Goal: Task Accomplishment & Management: Manage account settings

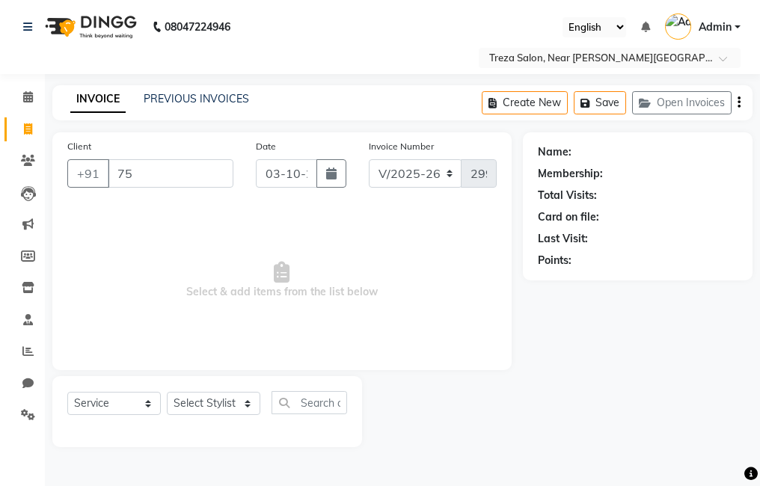
select select "7633"
select select "service"
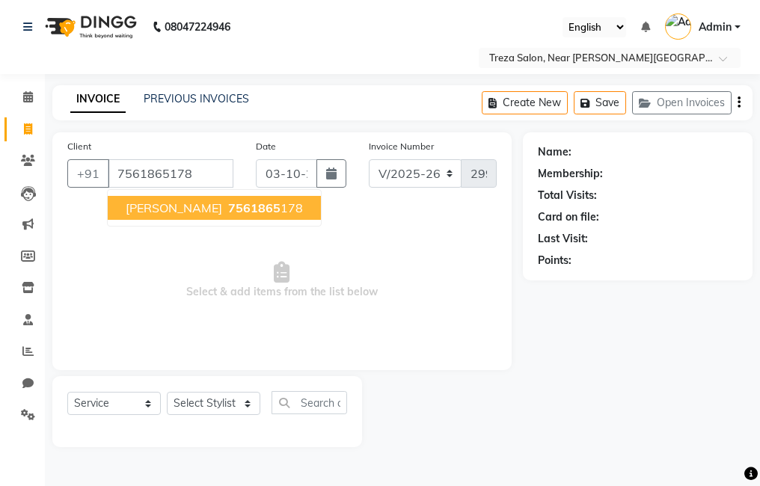
type input "7561865178"
click at [261, 209] on button "nikhil p 7561865 178" at bounding box center [214, 208] width 213 height 24
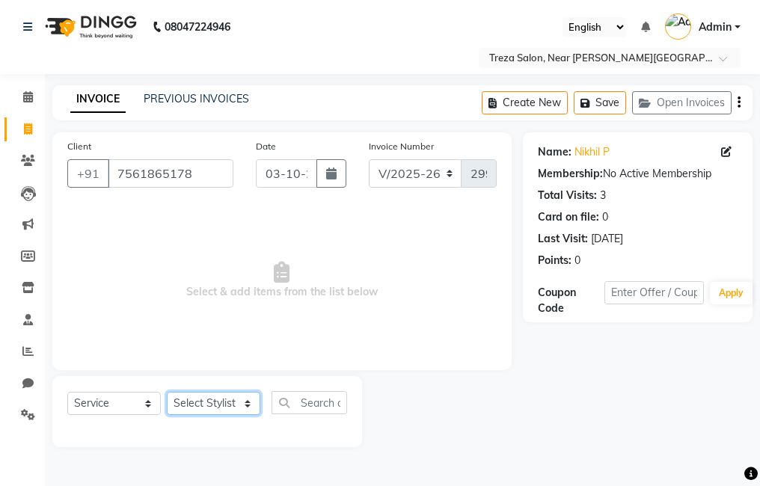
click at [200, 401] on select "Select Stylist [PERSON_NAME] Anju [PERSON_NAME] [PERSON_NAME] Jeeshma [PERSON_N…" at bounding box center [213, 403] width 93 height 23
select select "81285"
click at [167, 392] on select "Select Stylist [PERSON_NAME] Anju [PERSON_NAME] [PERSON_NAME] Jeeshma [PERSON_N…" at bounding box center [213, 403] width 93 height 23
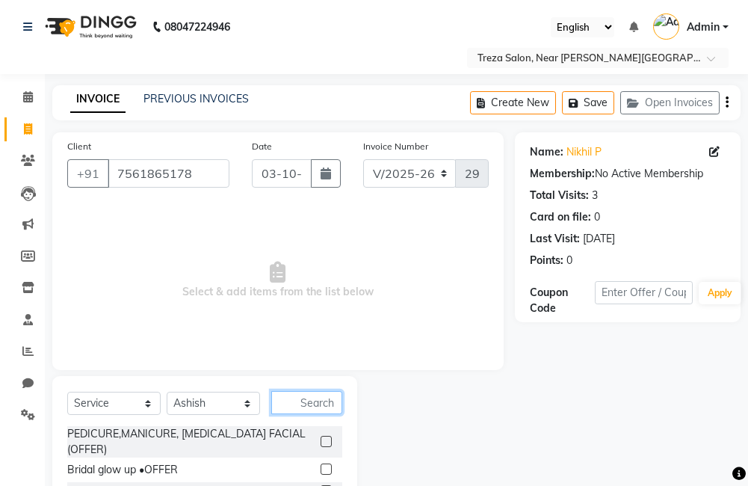
drag, startPoint x: 290, startPoint y: 393, endPoint x: 360, endPoint y: 372, distance: 72.4
click at [292, 393] on input "text" at bounding box center [306, 402] width 71 height 23
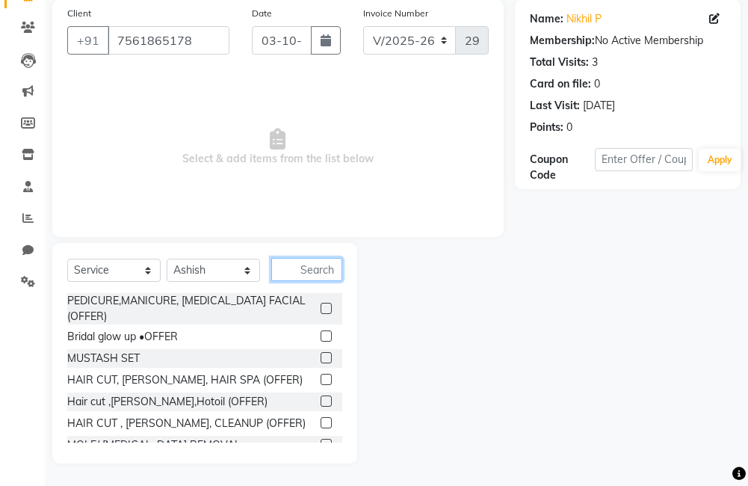
scroll to position [58, 0]
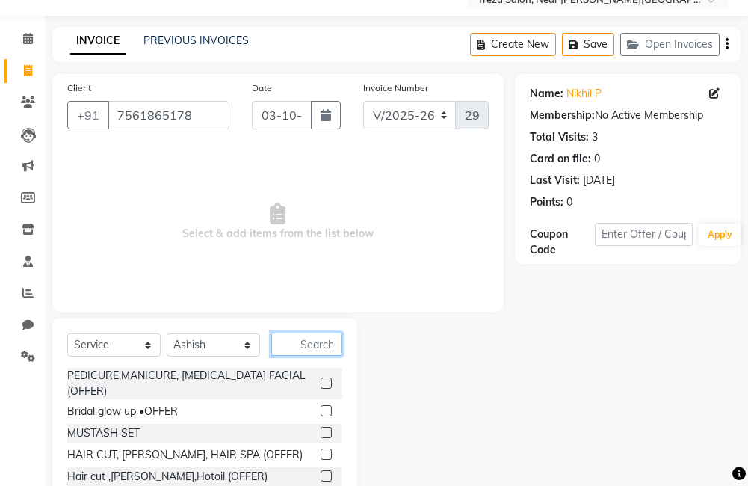
click at [309, 348] on input "text" at bounding box center [306, 344] width 71 height 23
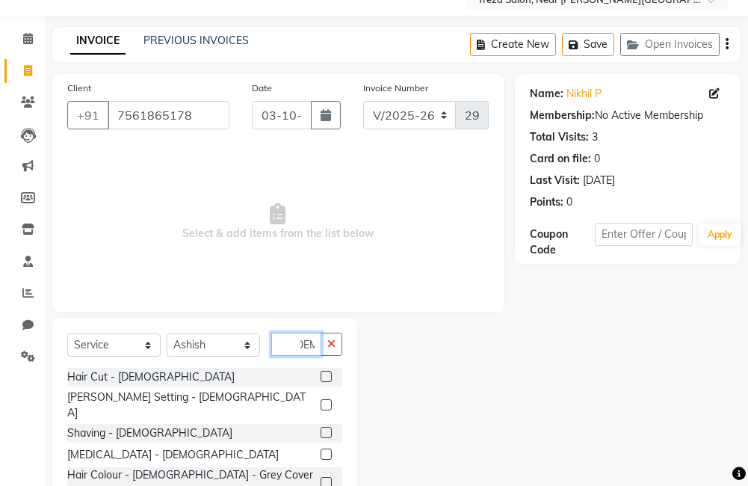
scroll to position [0, 13]
type input "[DEMOGRAPHIC_DATA]"
click at [321, 377] on label at bounding box center [326, 376] width 11 height 11
click at [321, 377] on input "checkbox" at bounding box center [326, 377] width 10 height 10
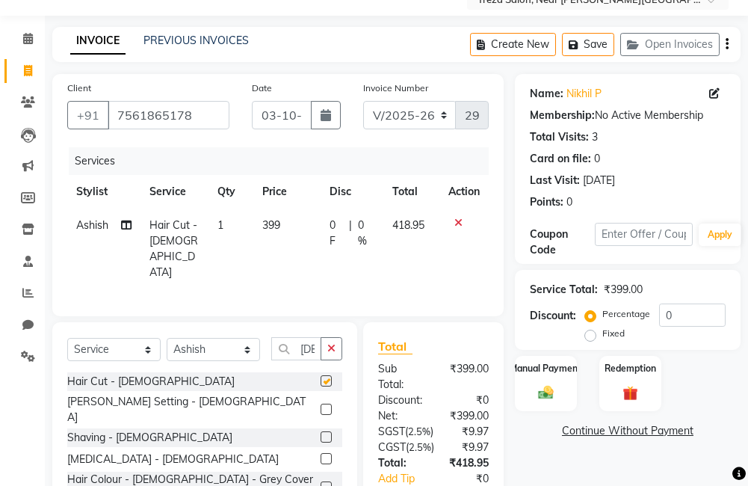
checkbox input "false"
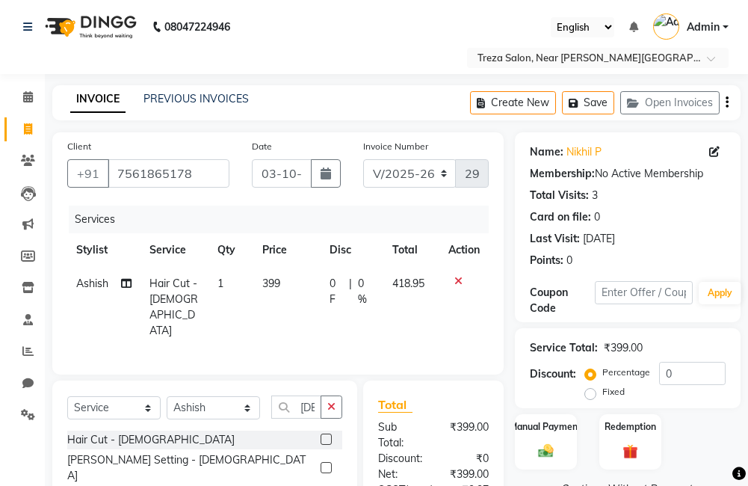
click at [727, 103] on icon "button" at bounding box center [727, 102] width 3 height 1
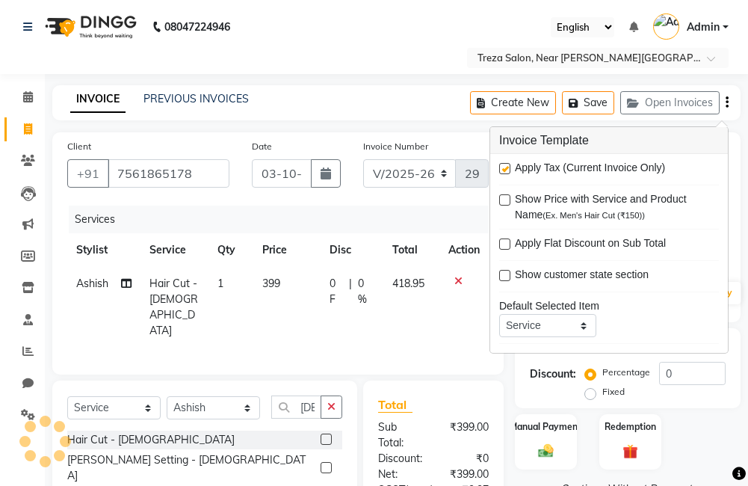
click at [505, 167] on label at bounding box center [504, 168] width 11 height 11
click at [505, 167] on input "checkbox" at bounding box center [504, 169] width 10 height 10
checkbox input "false"
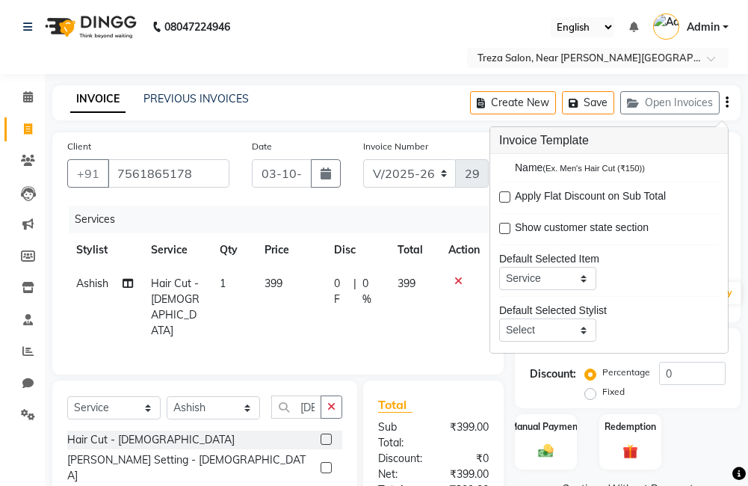
scroll to position [73, 0]
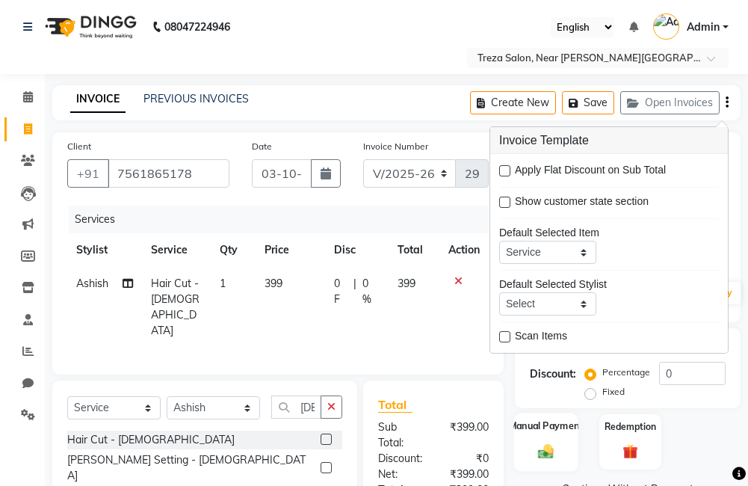
click at [539, 422] on div "Name: Nikhil P Membership: No Active Membership Total Visits: 3 Card on file: 0…" at bounding box center [633, 367] width 237 height 470
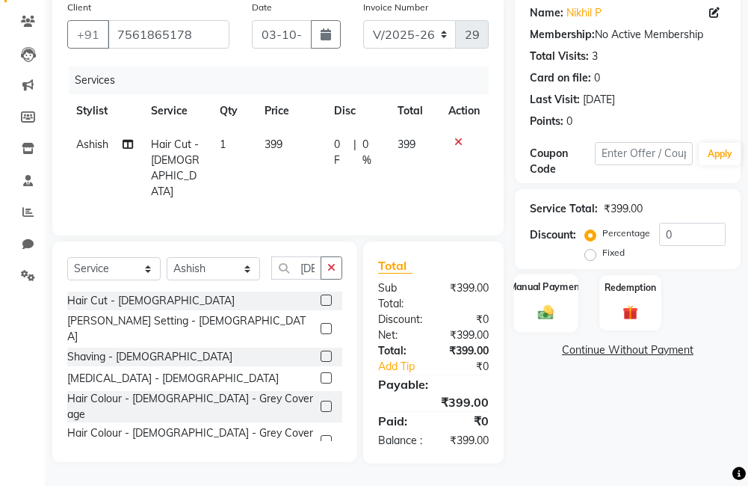
click at [544, 282] on label "Manual Payment" at bounding box center [546, 287] width 75 height 14
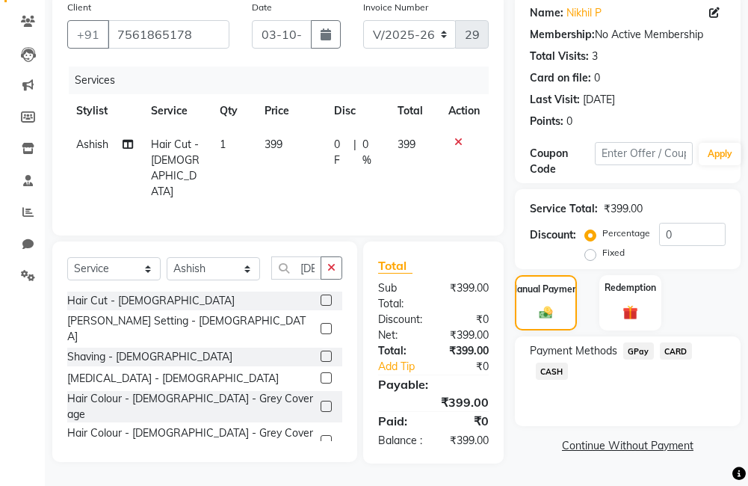
click at [634, 343] on span "GPay" at bounding box center [639, 350] width 31 height 17
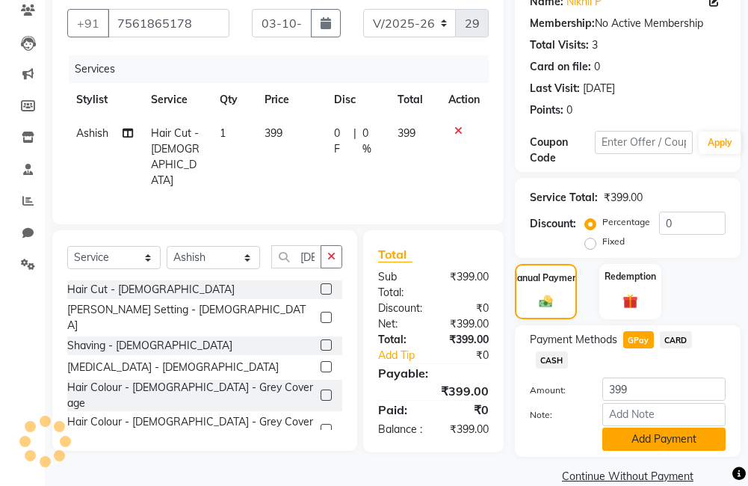
scroll to position [174, 0]
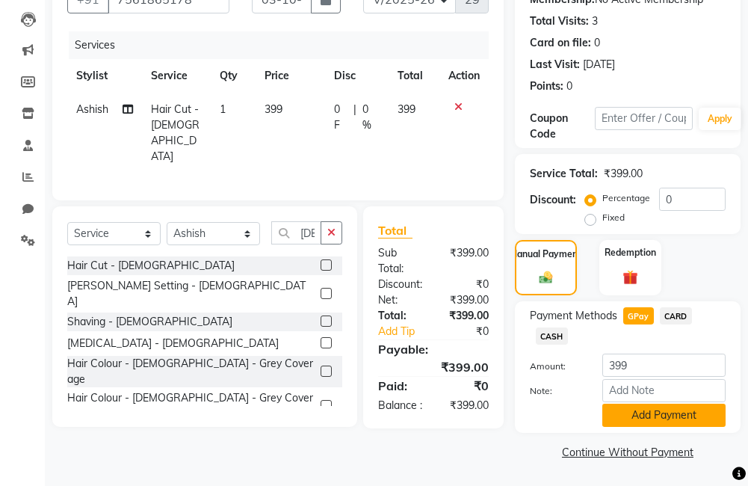
click at [647, 411] on button "Add Payment" at bounding box center [664, 415] width 123 height 23
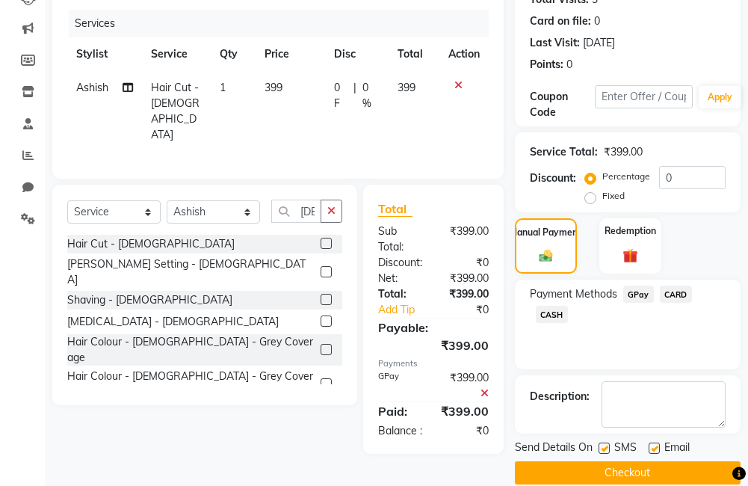
scroll to position [217, 0]
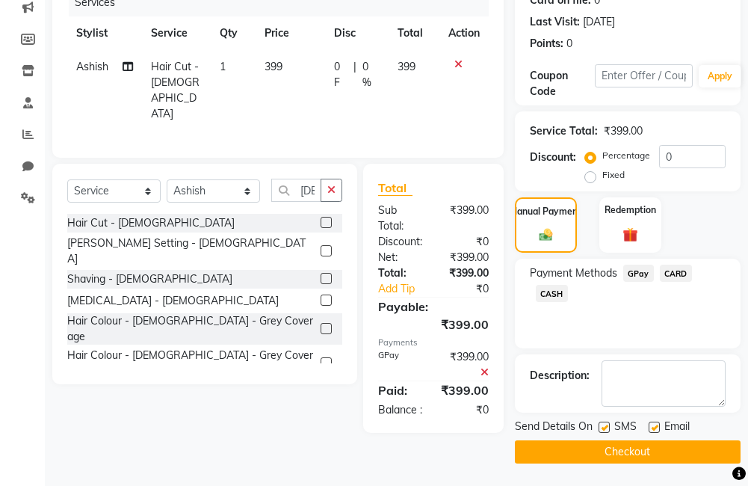
click at [656, 428] on label at bounding box center [654, 427] width 11 height 11
click at [656, 428] on input "checkbox" at bounding box center [654, 428] width 10 height 10
checkbox input "false"
click at [609, 431] on label at bounding box center [604, 427] width 11 height 11
click at [609, 431] on input "checkbox" at bounding box center [604, 428] width 10 height 10
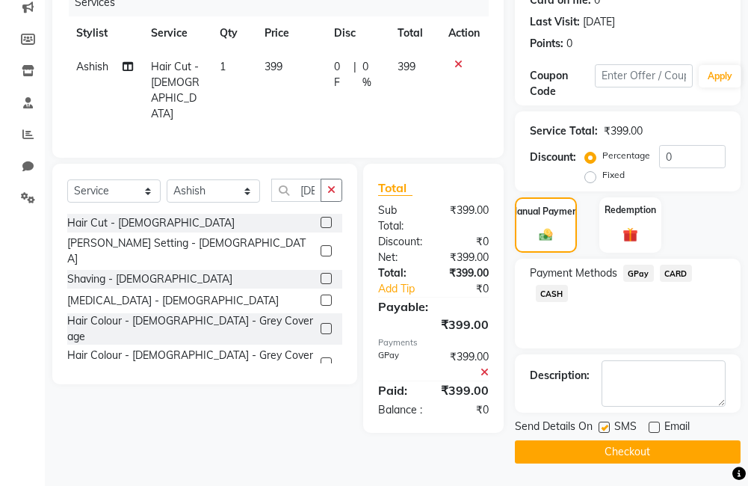
checkbox input "false"
click at [603, 450] on button "Checkout" at bounding box center [628, 451] width 226 height 23
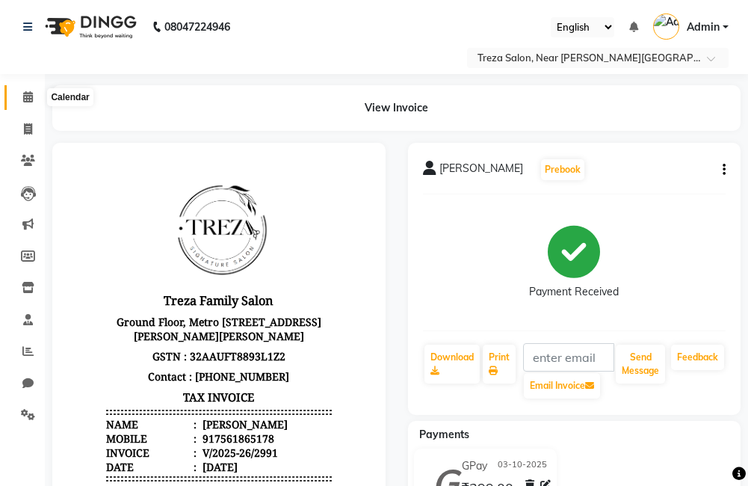
click at [34, 99] on span at bounding box center [28, 97] width 26 height 17
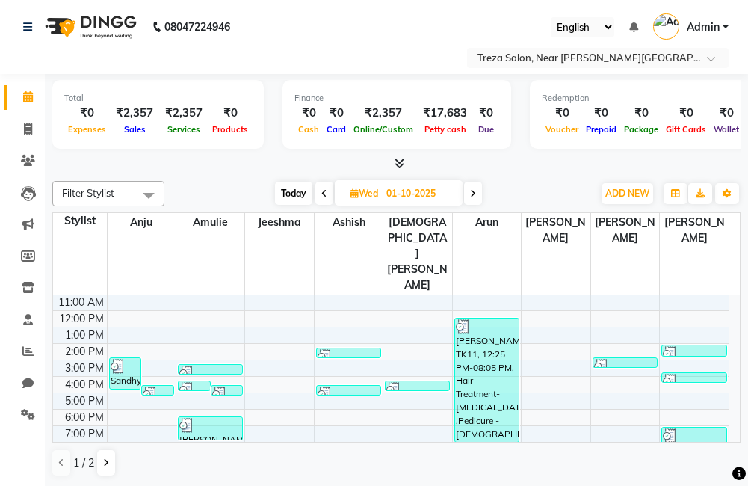
scroll to position [1, 0]
click at [25, 121] on span at bounding box center [28, 128] width 26 height 17
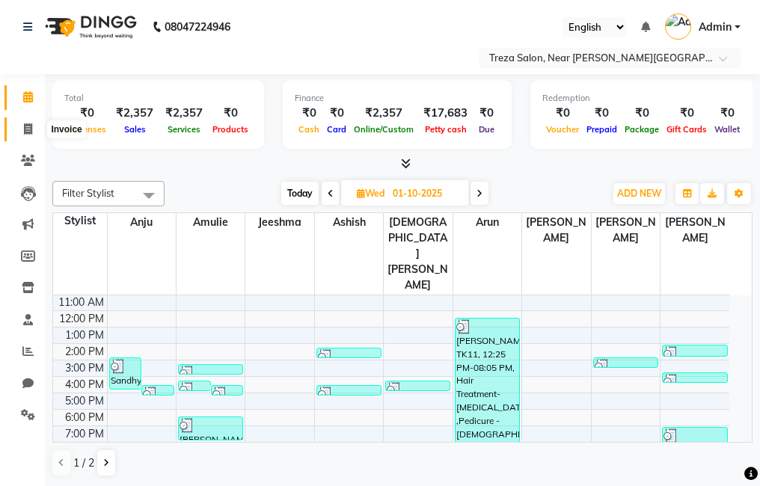
select select "service"
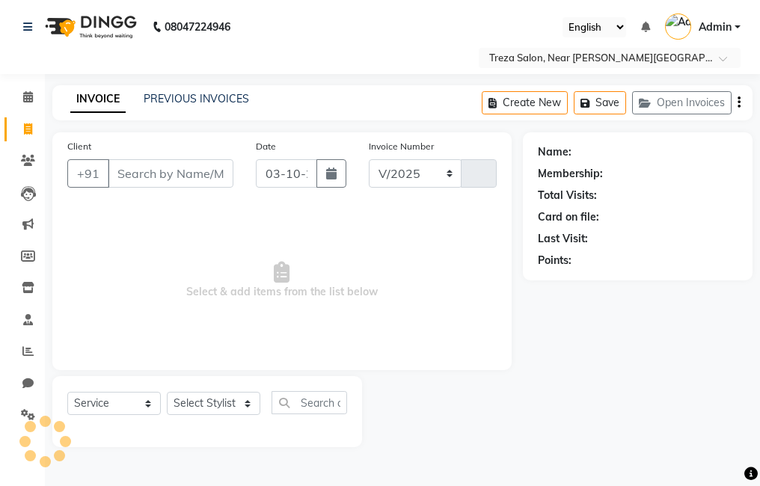
select select "7633"
type input "2992"
click at [212, 99] on link "PREVIOUS INVOICES" at bounding box center [196, 98] width 105 height 13
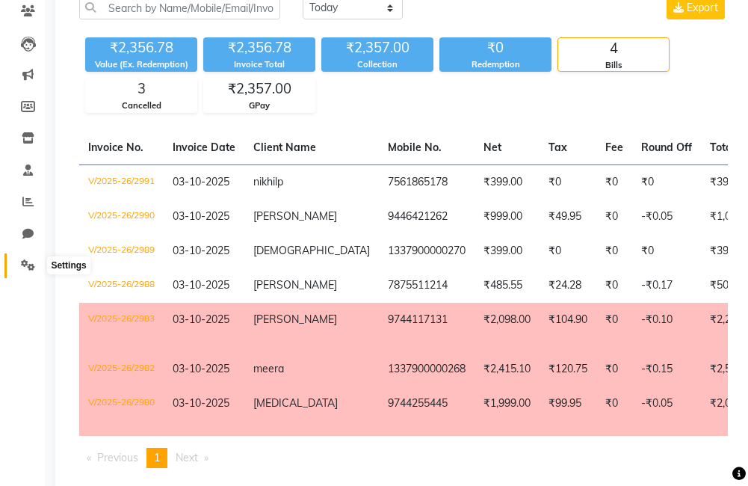
scroll to position [75, 0]
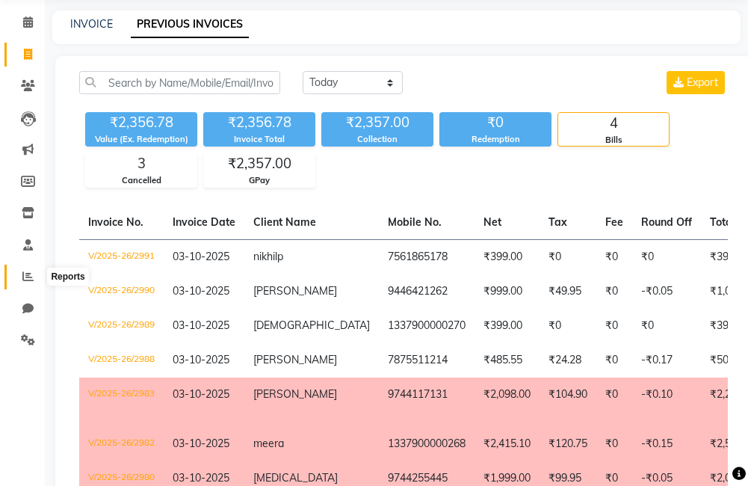
click at [35, 277] on span at bounding box center [28, 276] width 26 height 17
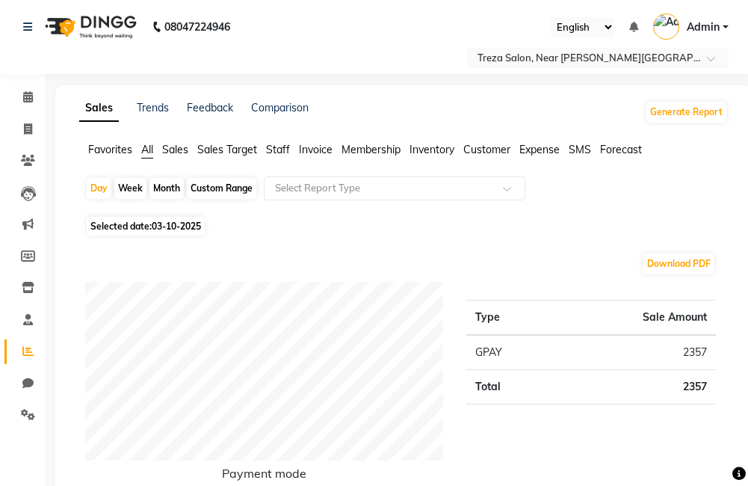
click at [440, 231] on div "Selected date: 03-10-2025" at bounding box center [406, 226] width 643 height 16
click at [22, 135] on span at bounding box center [28, 129] width 26 height 17
select select "service"
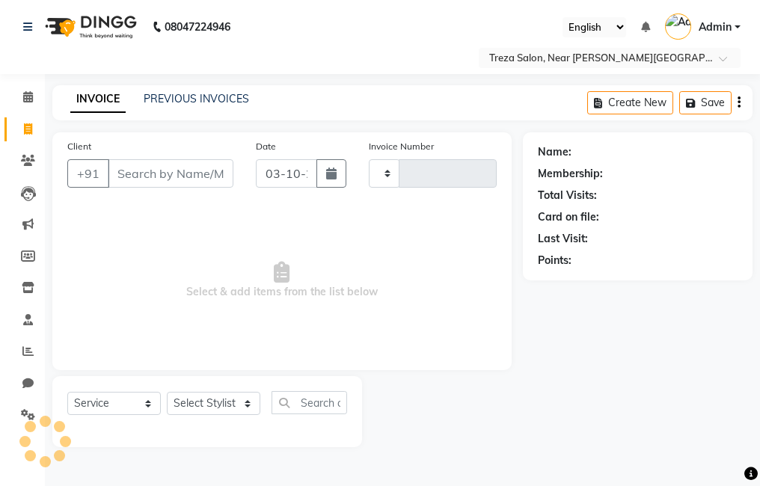
type input "2992"
select select "7633"
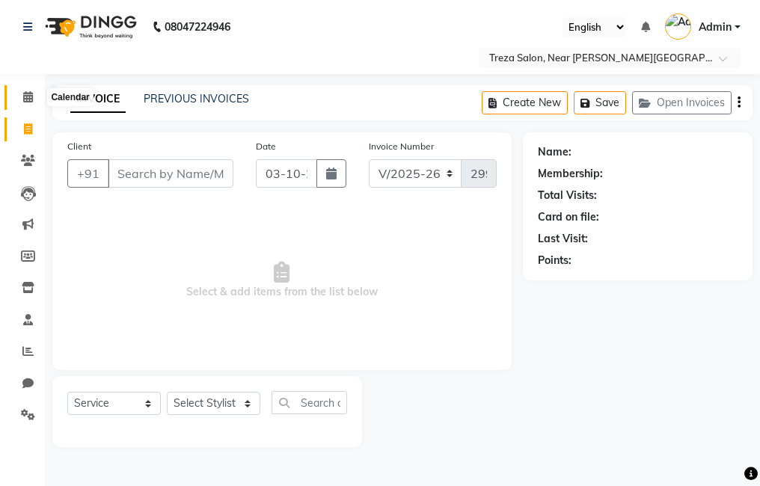
click at [27, 96] on icon at bounding box center [28, 96] width 10 height 11
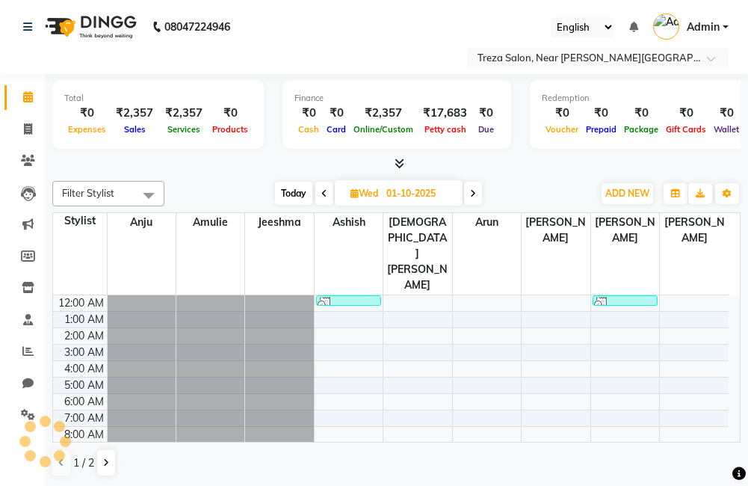
scroll to position [99, 0]
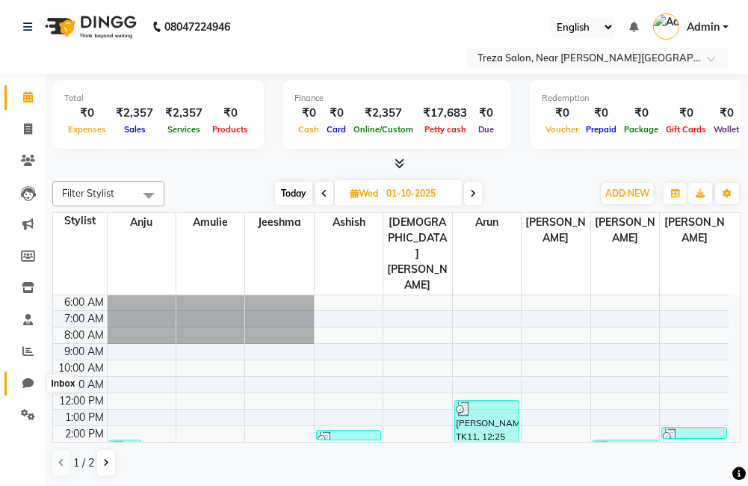
click at [29, 389] on span at bounding box center [28, 383] width 26 height 17
select select "100"
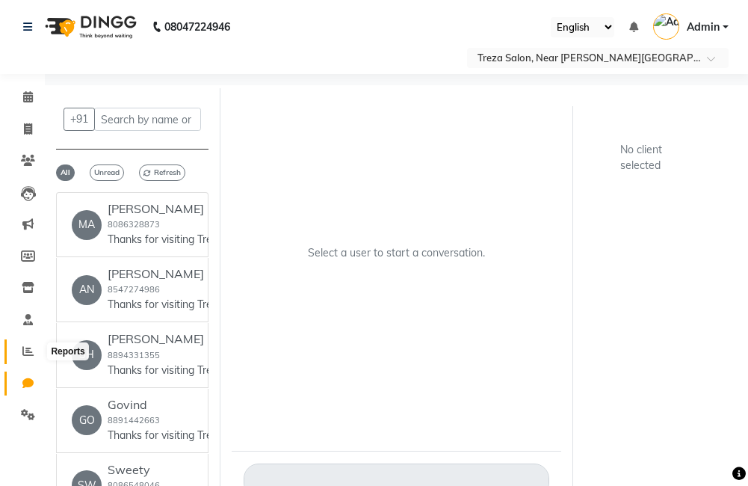
click at [28, 348] on icon at bounding box center [27, 350] width 11 height 11
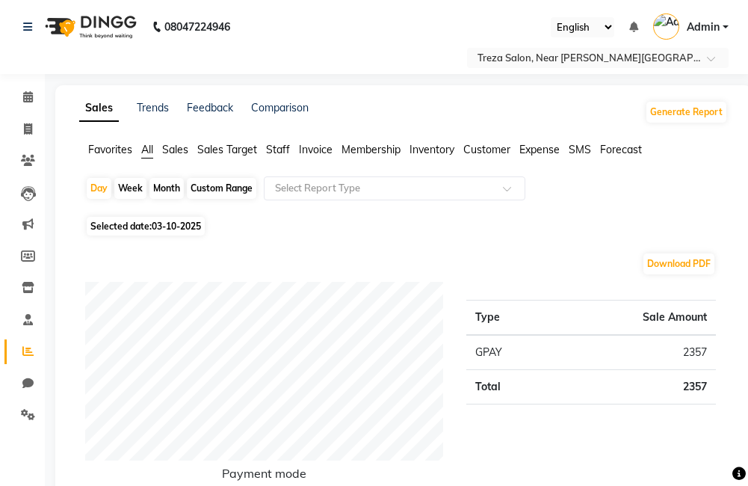
click at [527, 152] on span "Expense" at bounding box center [540, 149] width 40 height 13
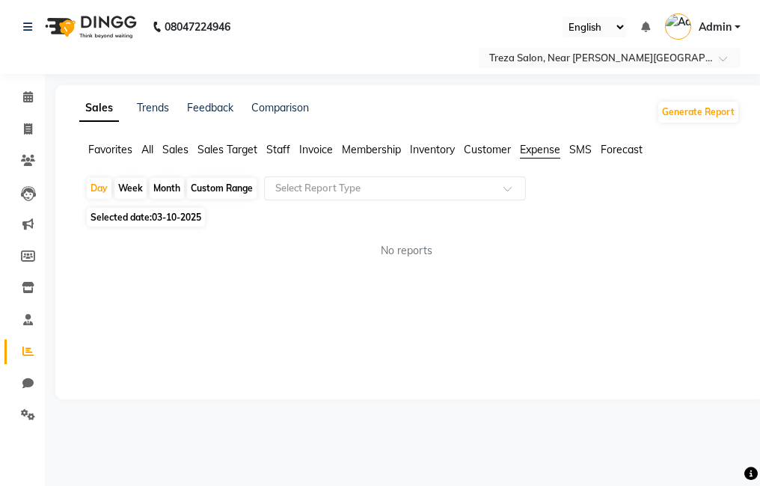
click at [190, 215] on span "03-10-2025" at bounding box center [176, 217] width 49 height 11
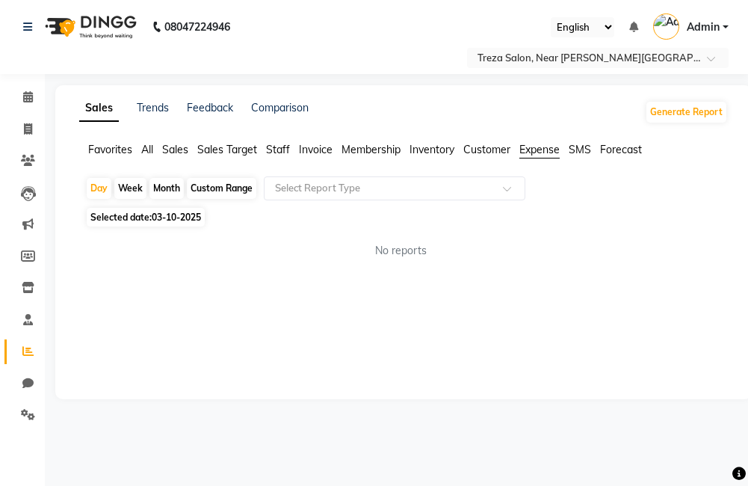
select select "10"
select select "2025"
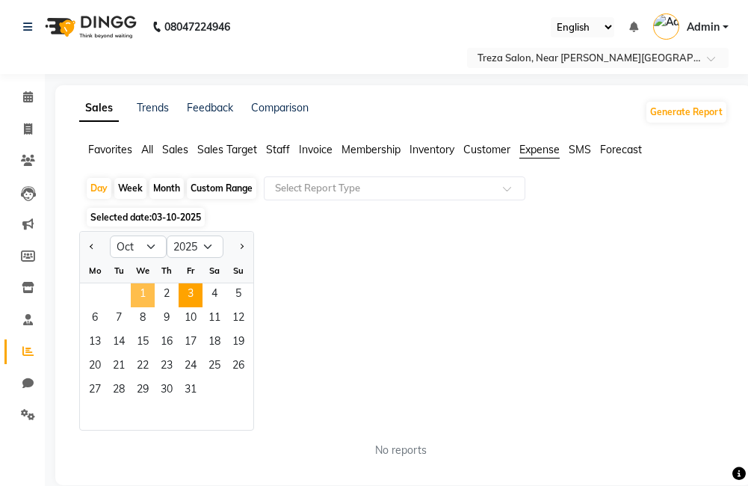
click at [148, 289] on span "1" at bounding box center [143, 295] width 24 height 24
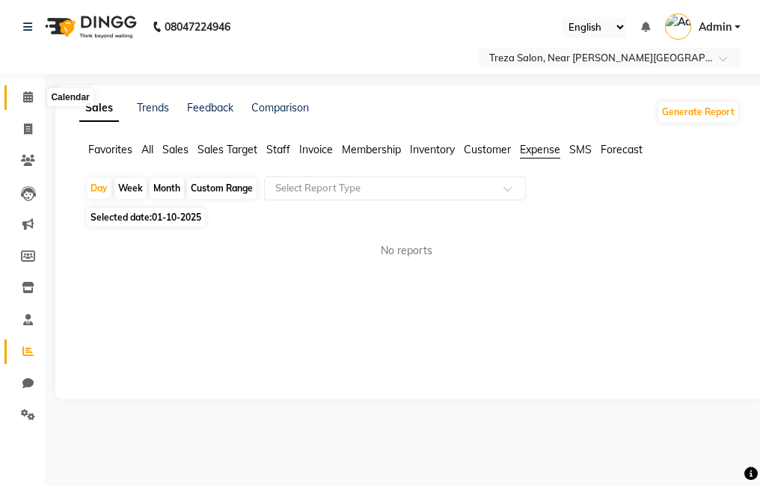
click at [28, 105] on span at bounding box center [28, 97] width 26 height 17
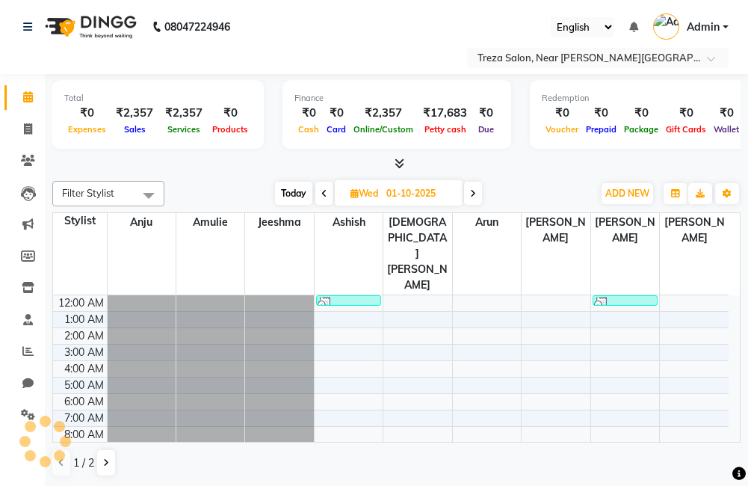
scroll to position [99, 0]
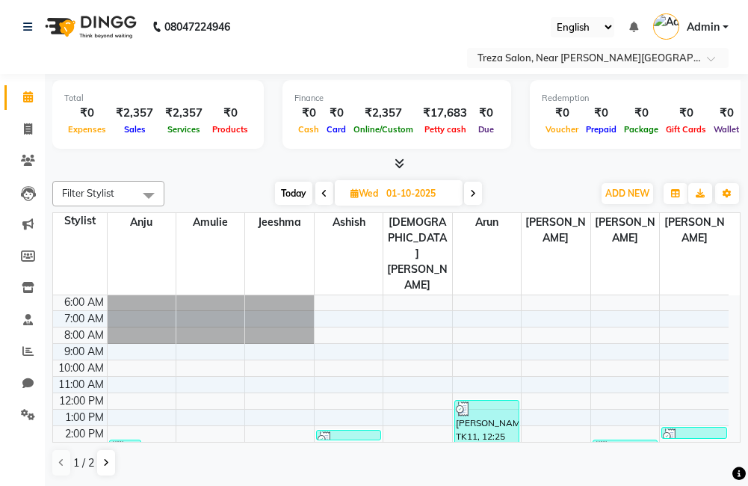
click at [380, 197] on span "Wed" at bounding box center [364, 193] width 35 height 11
select select "10"
select select "2025"
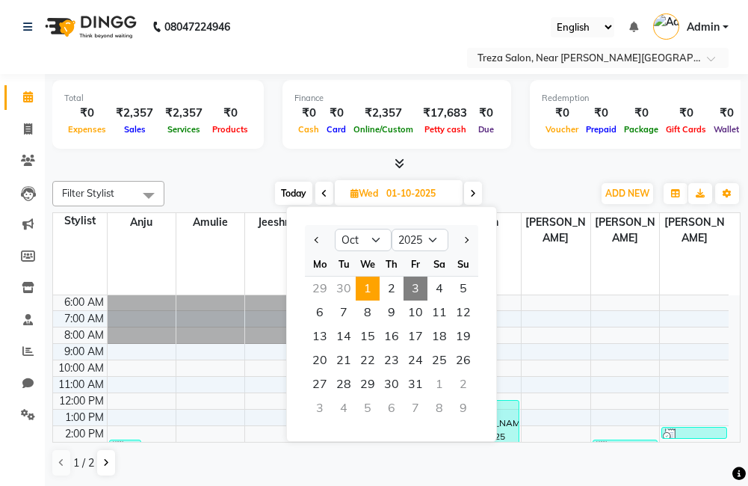
click at [367, 295] on span "1" at bounding box center [368, 289] width 24 height 24
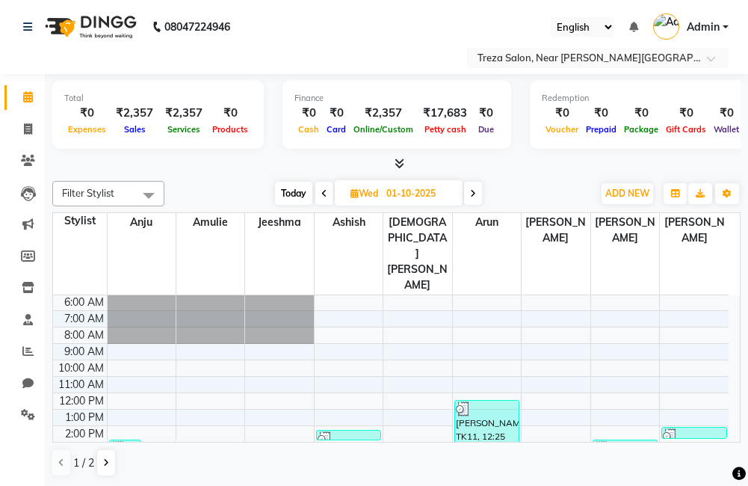
click at [377, 190] on span "Wed" at bounding box center [364, 193] width 35 height 11
select select "10"
select select "2025"
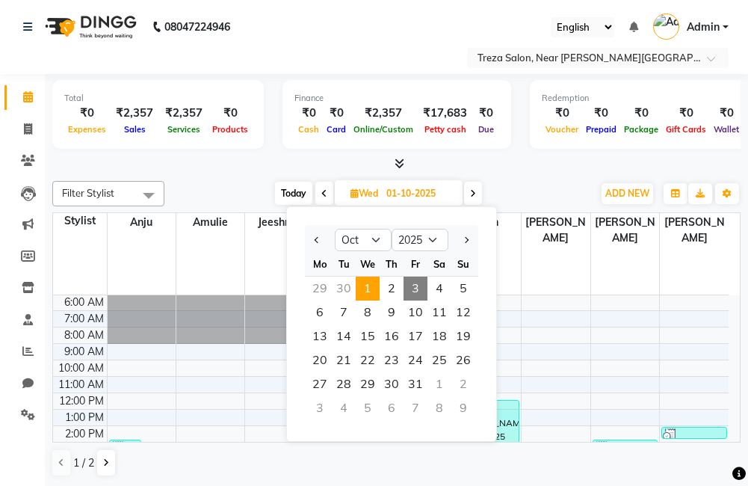
click at [366, 285] on span "1" at bounding box center [368, 289] width 24 height 24
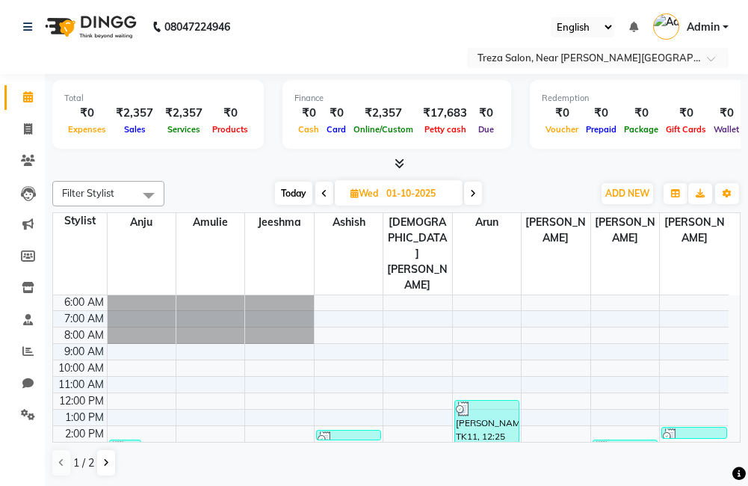
click at [357, 184] on span "[DATE]" at bounding box center [399, 192] width 128 height 25
click at [378, 189] on span "Wed" at bounding box center [364, 193] width 35 height 11
select select "10"
select select "2025"
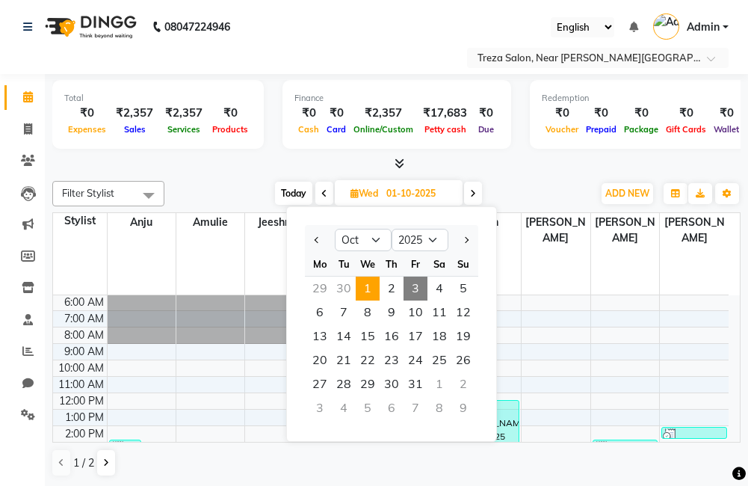
click at [369, 287] on span "1" at bounding box center [368, 289] width 24 height 24
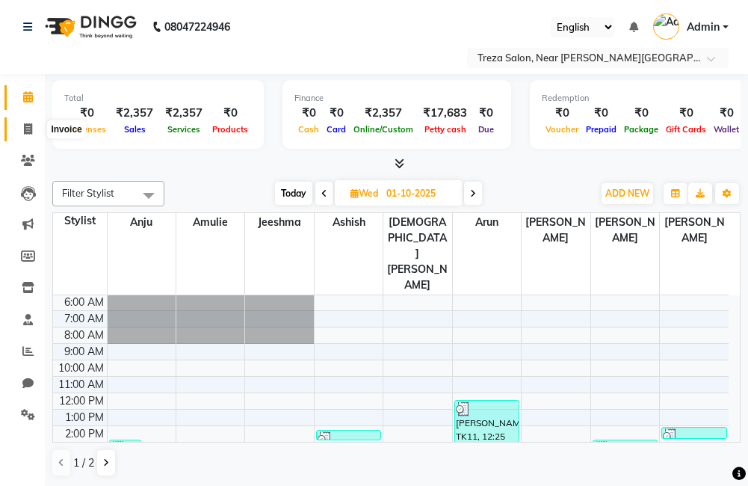
click at [37, 133] on span at bounding box center [28, 129] width 26 height 17
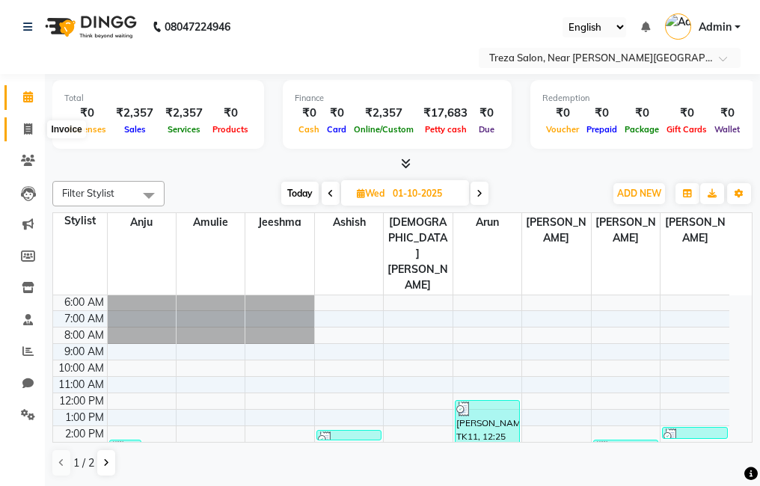
select select "7633"
select select "service"
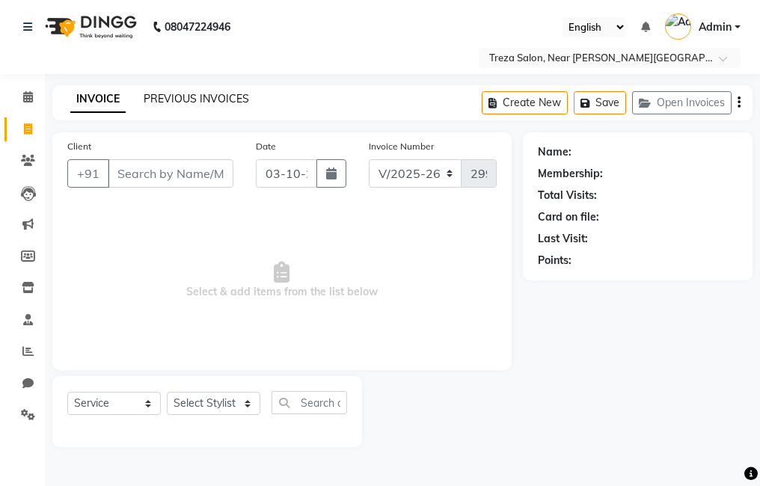
click at [164, 102] on link "PREVIOUS INVOICES" at bounding box center [196, 98] width 105 height 13
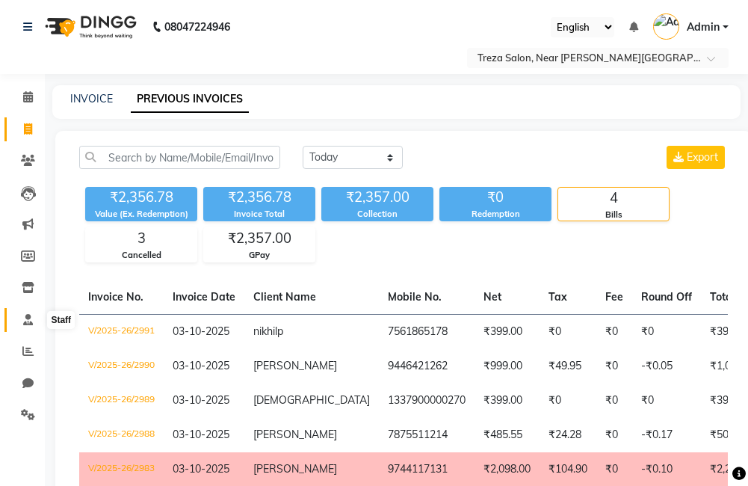
click at [31, 327] on span at bounding box center [28, 320] width 26 height 17
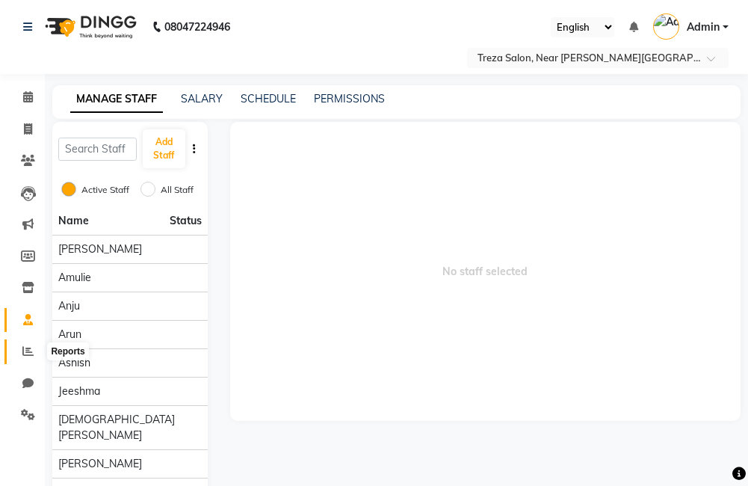
click at [29, 350] on icon at bounding box center [27, 350] width 11 height 11
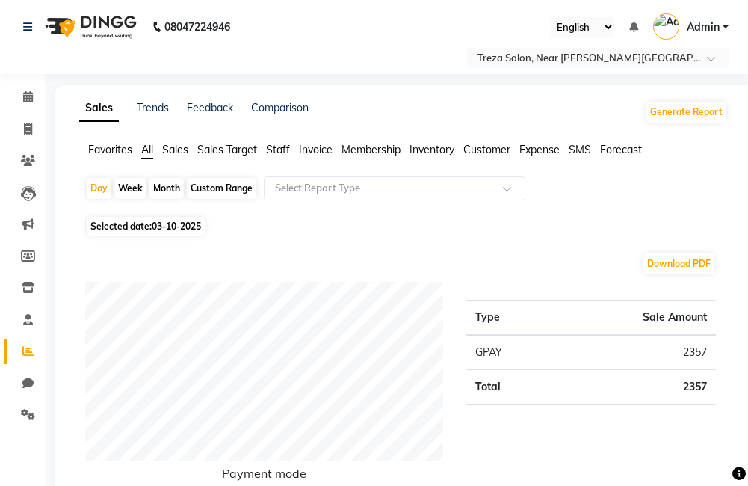
click at [156, 229] on span "03-10-2025" at bounding box center [176, 226] width 49 height 11
select select "10"
select select "2025"
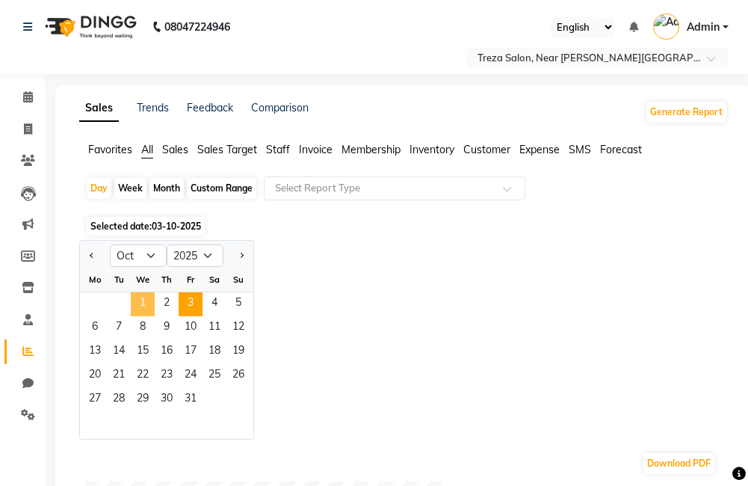
click at [153, 304] on span "1" at bounding box center [143, 304] width 24 height 24
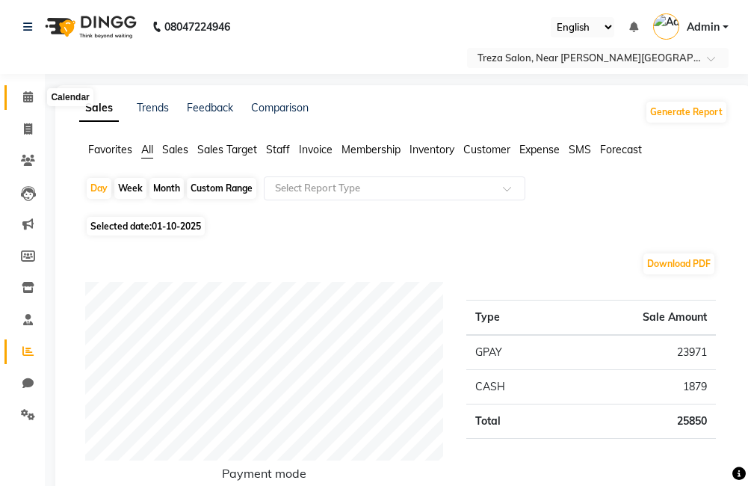
drag, startPoint x: 28, startPoint y: 97, endPoint x: 37, endPoint y: 103, distance: 10.8
click at [28, 97] on icon at bounding box center [28, 96] width 10 height 11
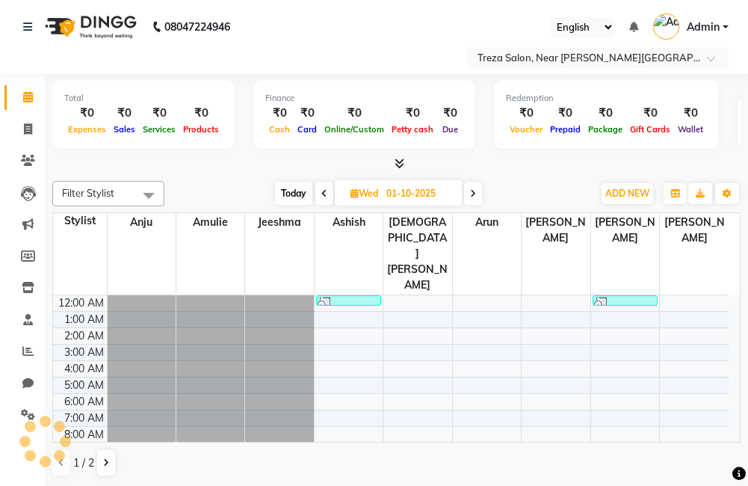
scroll to position [99, 0]
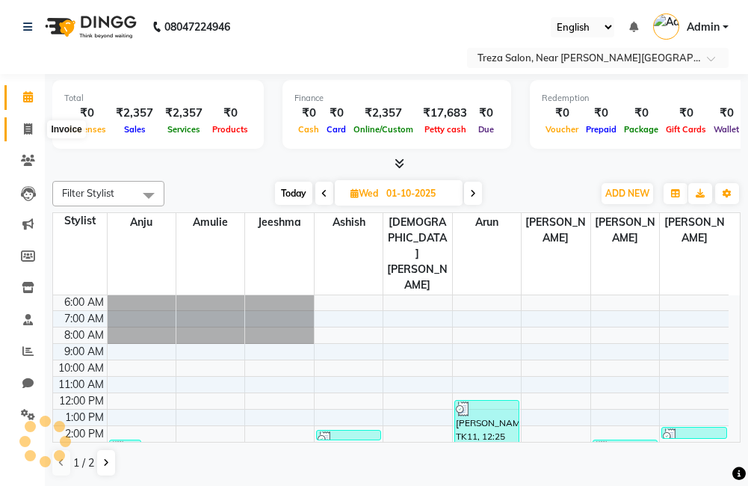
click at [30, 126] on icon at bounding box center [28, 128] width 8 height 11
select select "service"
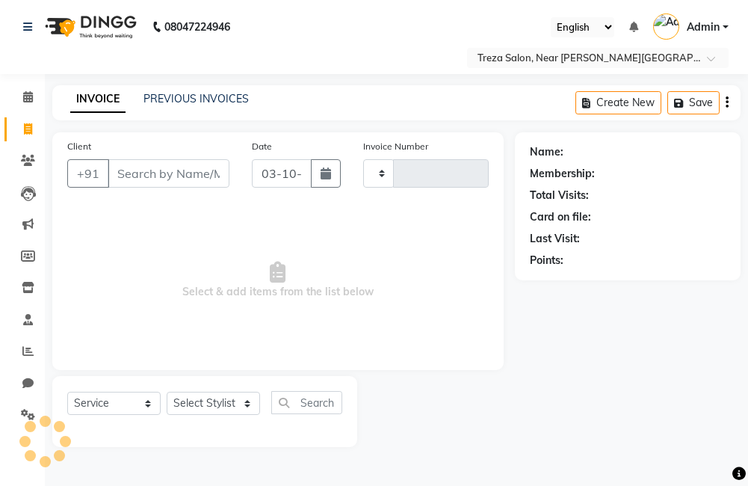
type input "2992"
select select "7633"
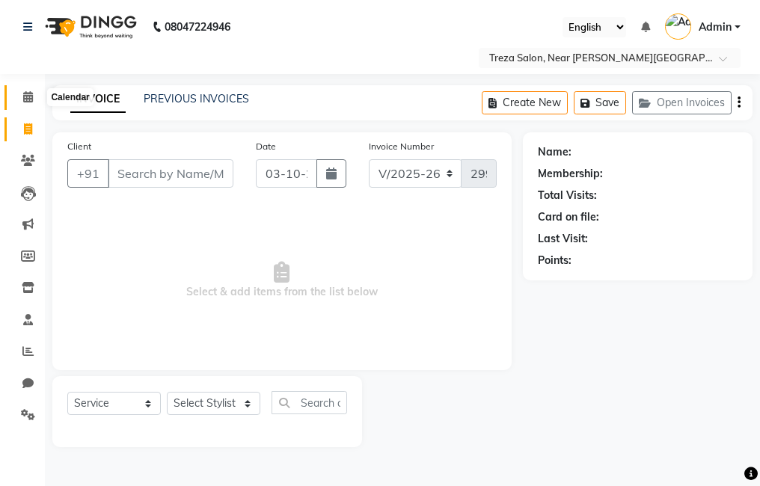
click at [23, 97] on span at bounding box center [28, 97] width 26 height 17
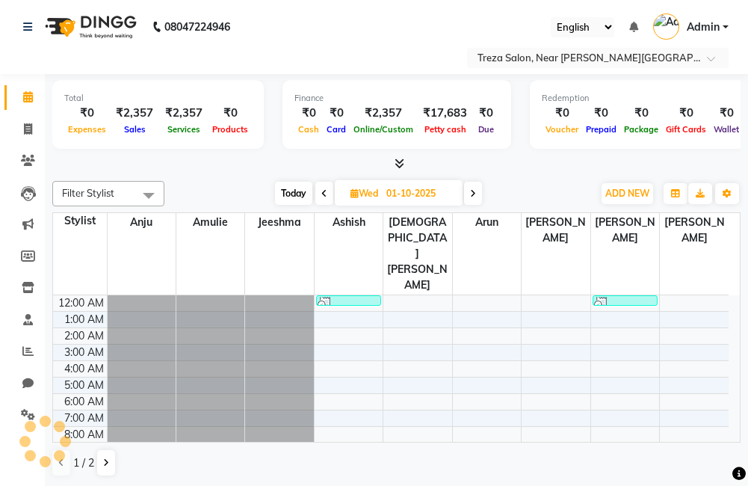
scroll to position [182, 0]
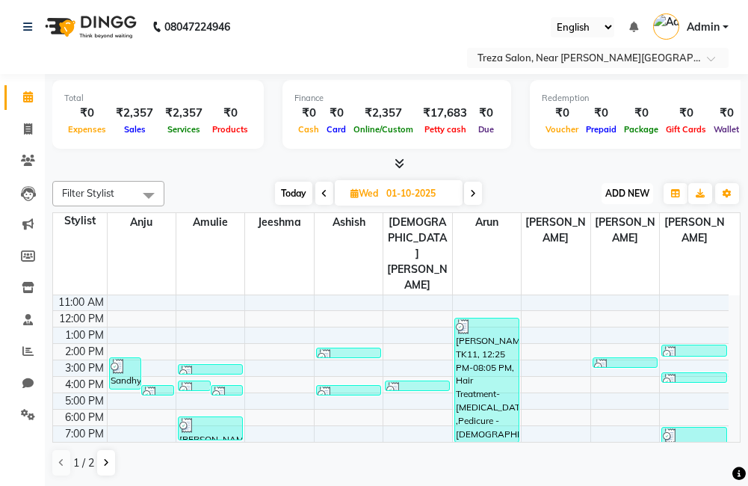
click at [630, 200] on button "ADD NEW Toggle Dropdown" at bounding box center [628, 193] width 52 height 21
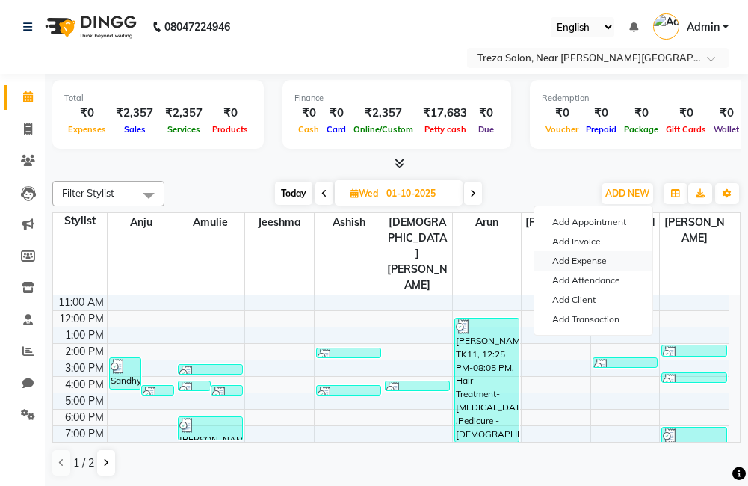
click at [605, 261] on link "Add Expense" at bounding box center [594, 260] width 118 height 19
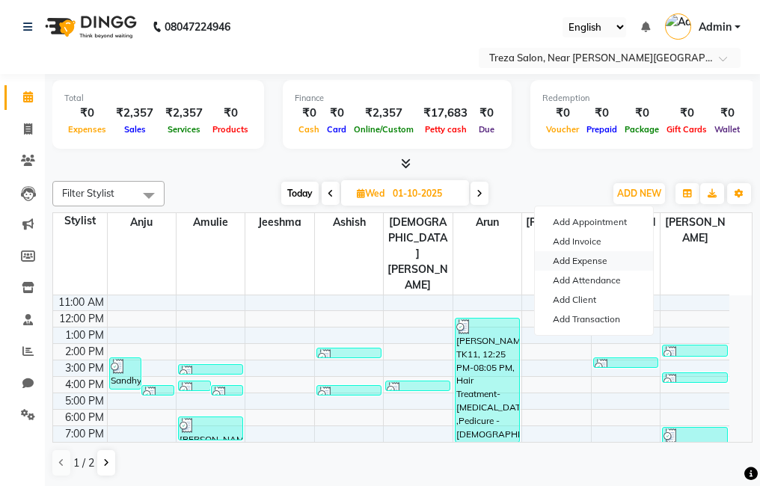
select select "1"
select select "6763"
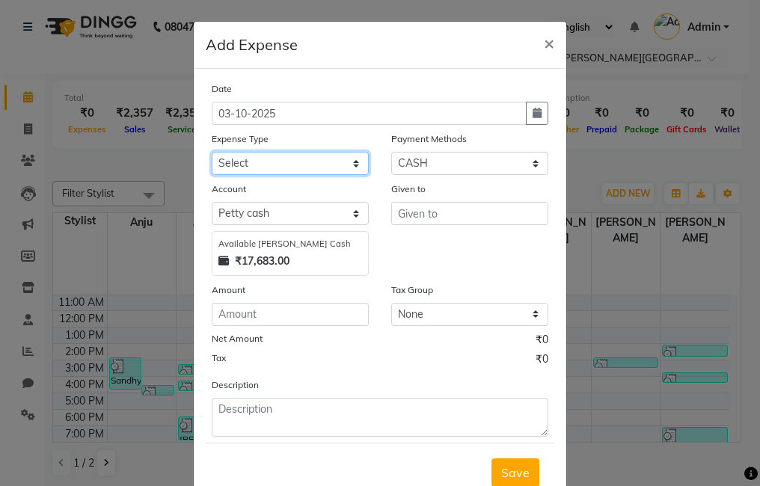
click at [279, 162] on select "Select Advance Salary Bank charges Car maintenance Cash transfer to bank Cash t…" at bounding box center [290, 163] width 157 height 23
select select "20381"
click at [212, 152] on select "Select Advance Salary Bank charges Car maintenance Cash transfer to bank Cash t…" at bounding box center [290, 163] width 157 height 23
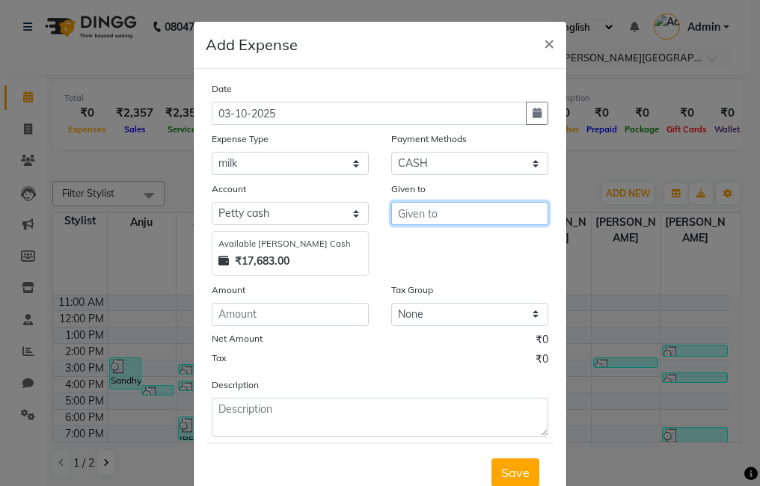
click at [425, 218] on input "text" at bounding box center [469, 213] width 157 height 23
drag, startPoint x: 394, startPoint y: 236, endPoint x: 352, endPoint y: 276, distance: 58.2
click at [395, 236] on button "Anju" at bounding box center [451, 245] width 118 height 24
type input "Anju"
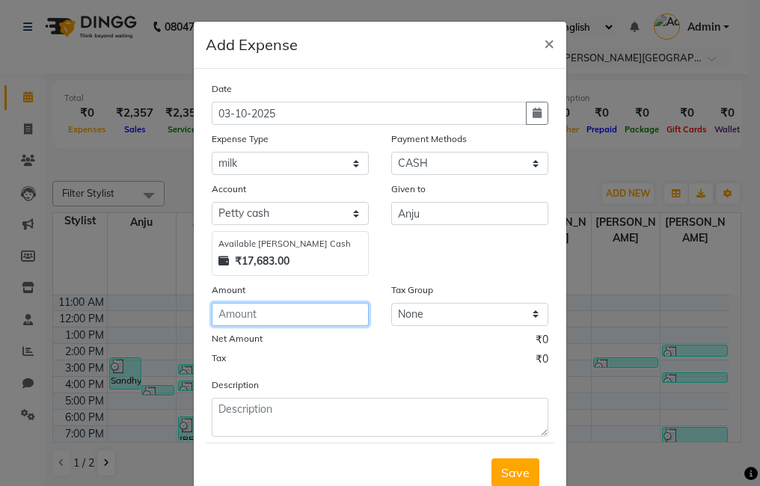
click at [287, 323] on input "number" at bounding box center [290, 314] width 157 height 23
type input "56"
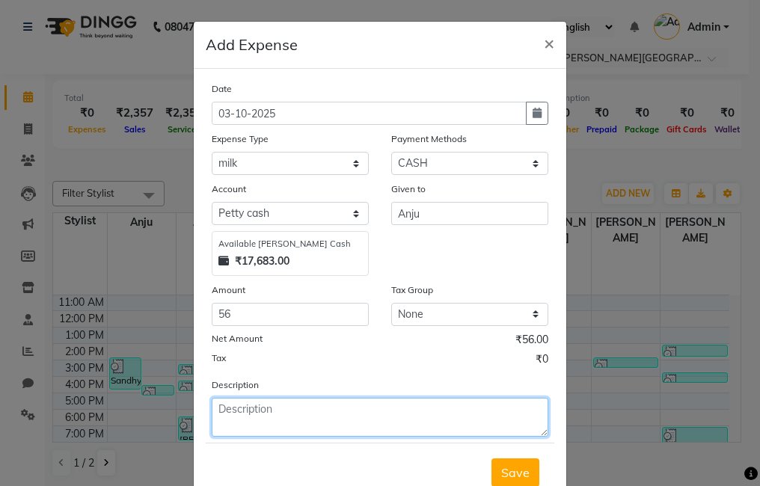
click at [366, 412] on textarea at bounding box center [380, 417] width 336 height 39
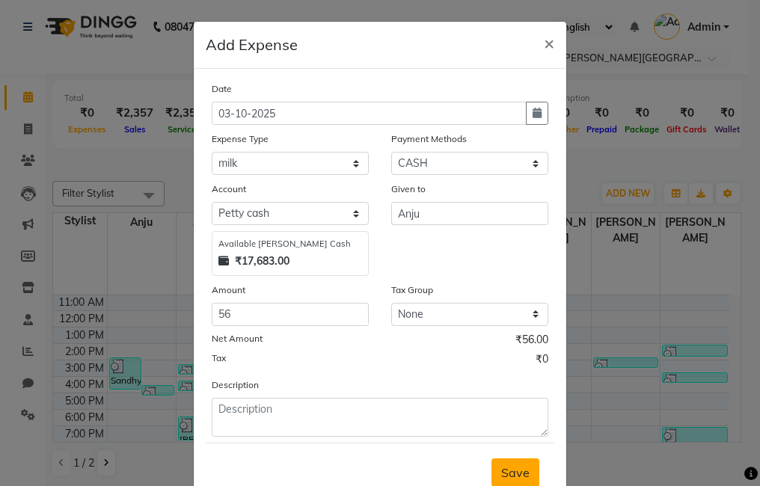
click at [520, 469] on span "Save" at bounding box center [515, 472] width 28 height 15
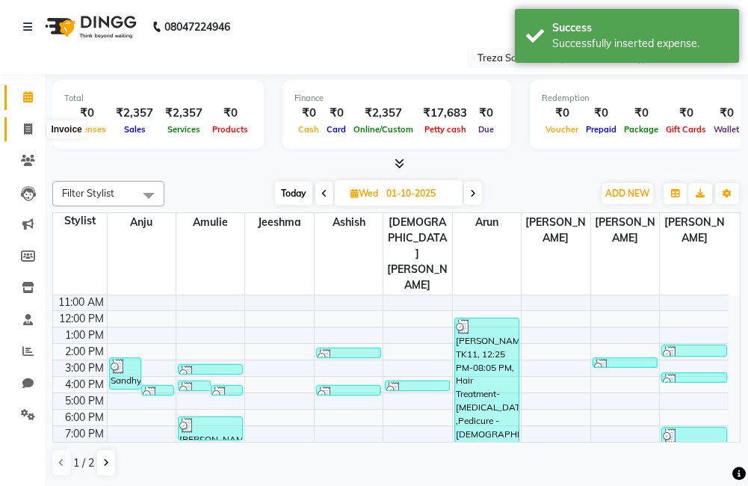
click at [32, 132] on icon at bounding box center [28, 128] width 8 height 11
select select "service"
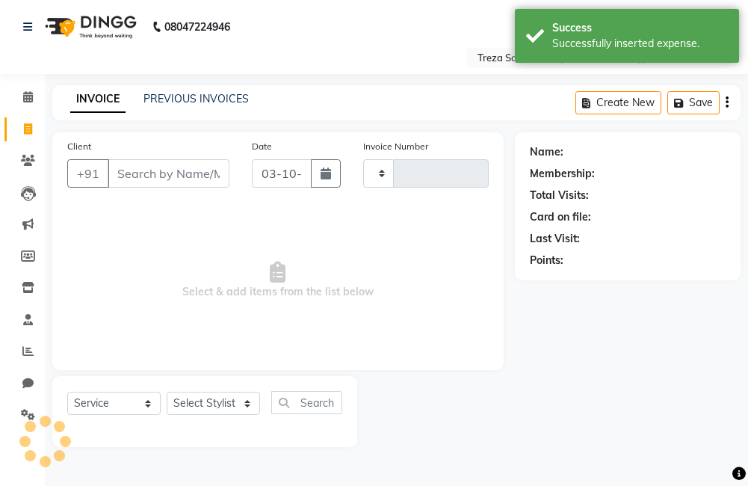
type input "2992"
select select "7633"
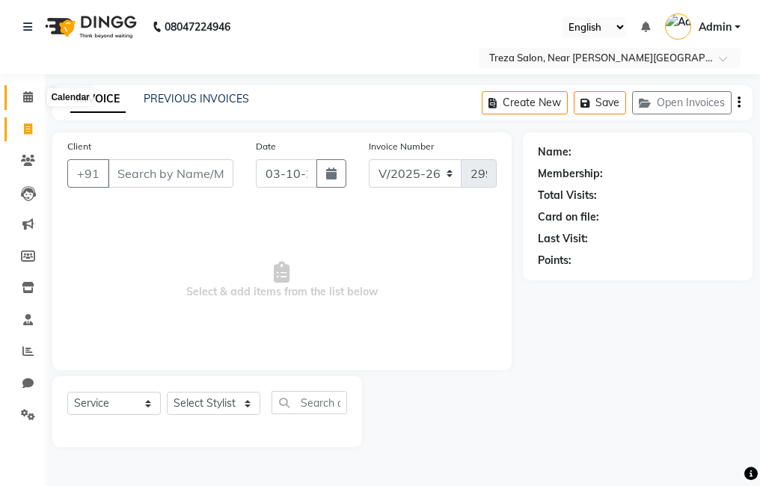
click at [33, 98] on icon at bounding box center [28, 96] width 10 height 11
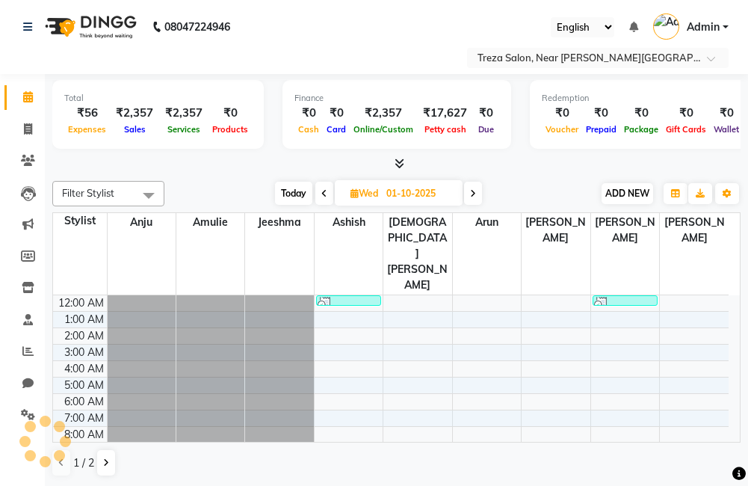
scroll to position [99, 0]
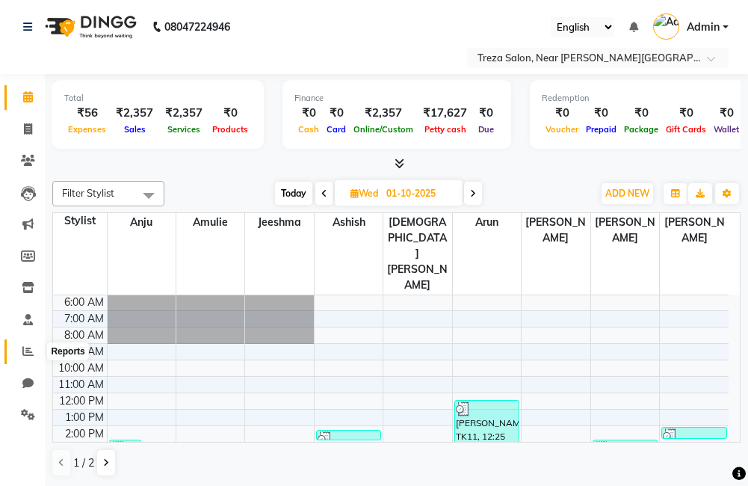
click at [25, 348] on icon at bounding box center [27, 350] width 11 height 11
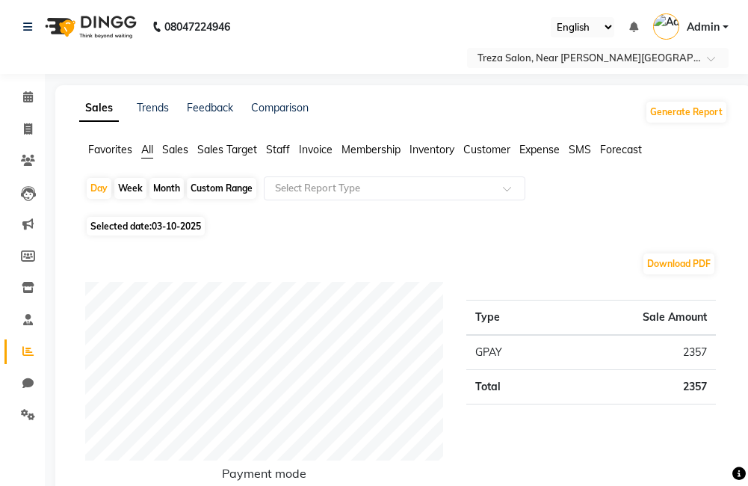
click at [132, 224] on span "Selected date: 03-10-2025" at bounding box center [146, 226] width 118 height 19
select select "10"
select select "2025"
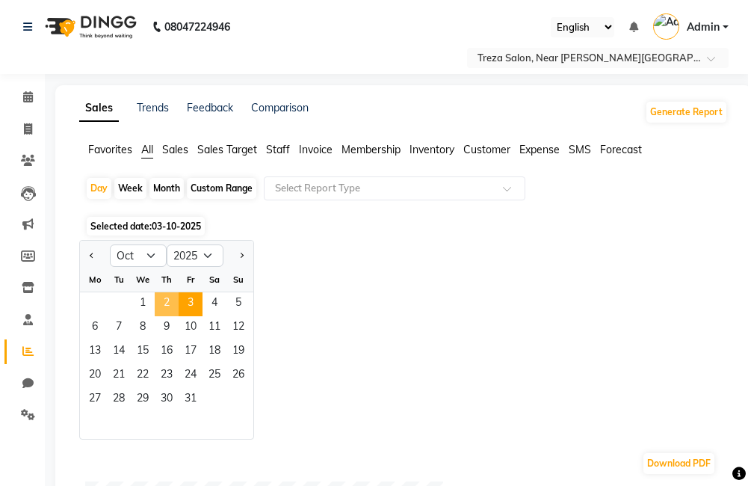
click at [165, 301] on span "2" at bounding box center [167, 304] width 24 height 24
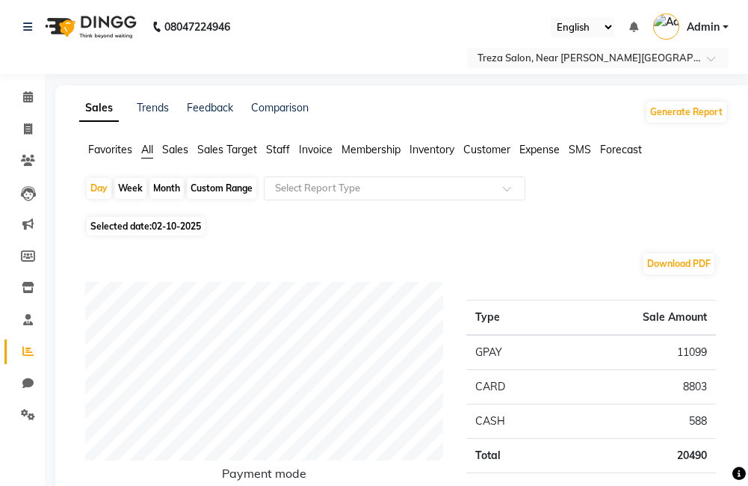
click at [551, 146] on span "Expense" at bounding box center [540, 149] width 40 height 13
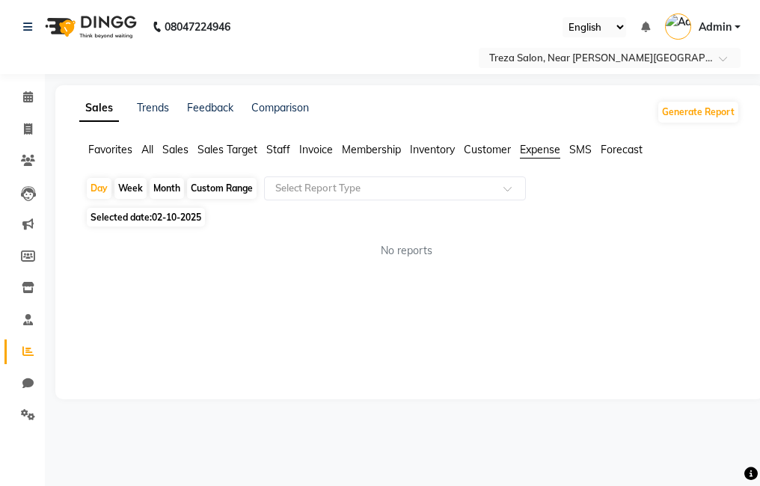
click at [148, 211] on span "Selected date: [DATE]" at bounding box center [146, 217] width 118 height 19
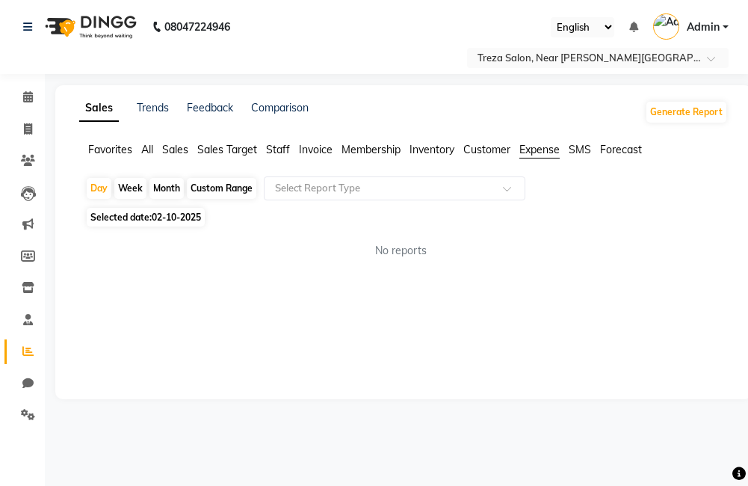
select select "10"
select select "2025"
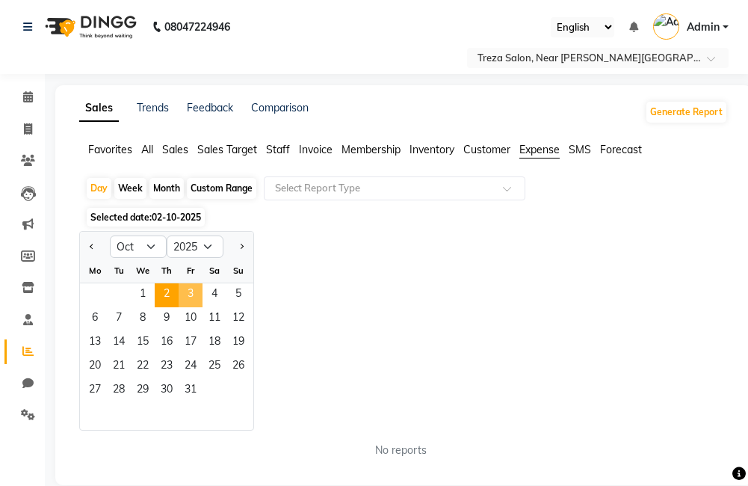
click at [194, 292] on span "3" at bounding box center [191, 295] width 24 height 24
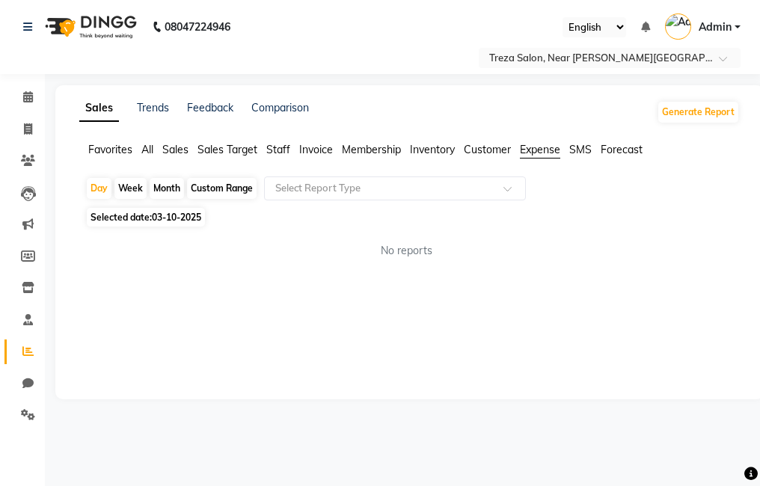
click at [159, 218] on span "03-10-2025" at bounding box center [176, 217] width 49 height 11
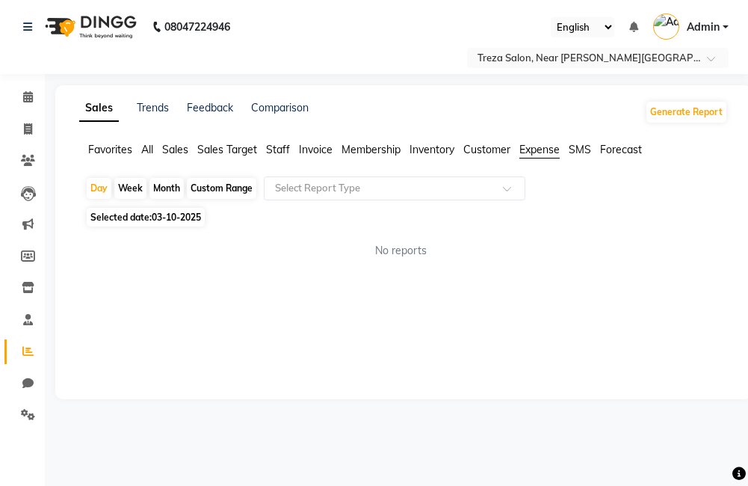
select select "10"
select select "2025"
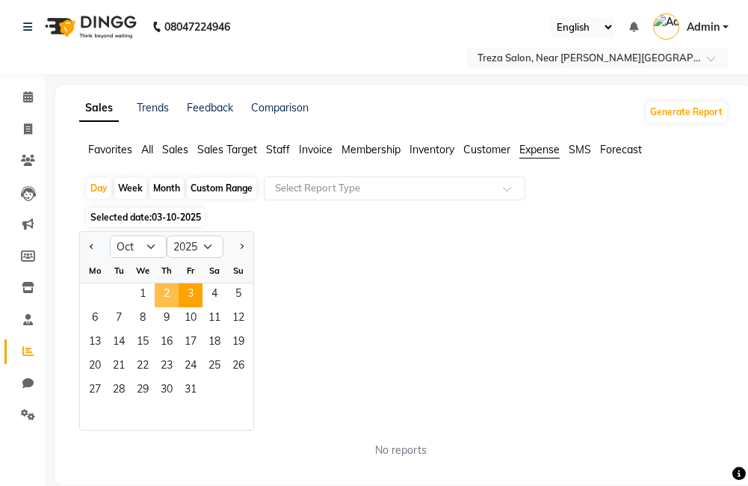
click at [172, 289] on span "2" at bounding box center [167, 295] width 24 height 24
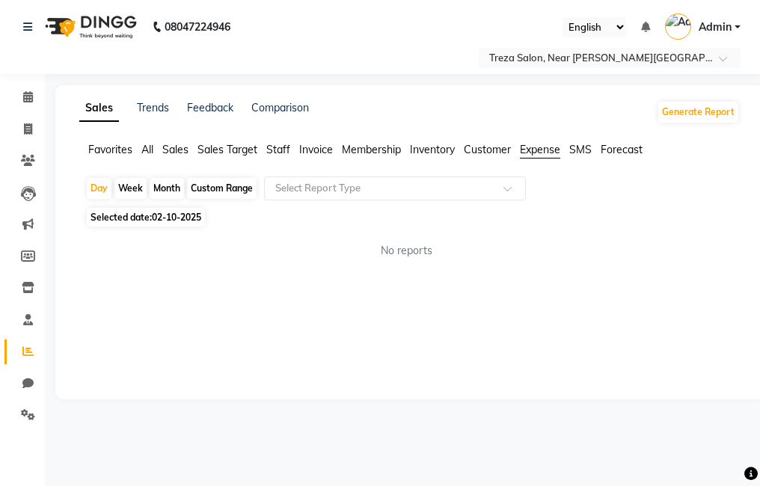
click at [170, 216] on span "02-10-2025" at bounding box center [176, 217] width 49 height 11
select select "10"
select select "2025"
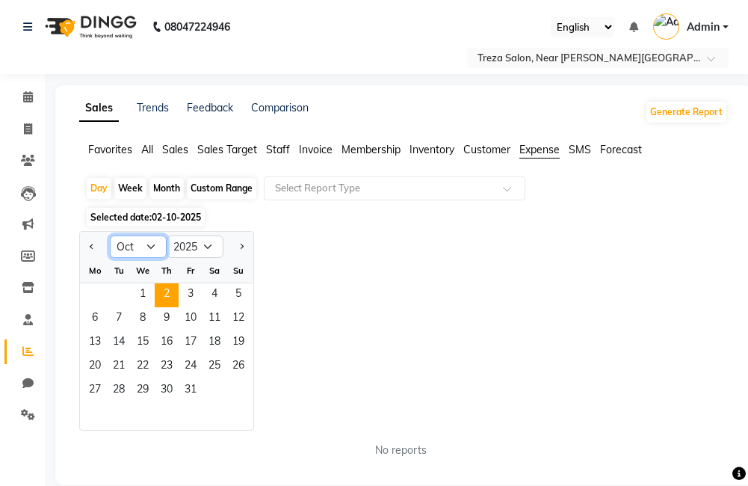
click at [155, 249] on select "Jan Feb Mar Apr May Jun [DATE] Aug Sep Oct Nov Dec" at bounding box center [138, 247] width 57 height 22
click at [146, 245] on select "Jan Feb Mar Apr May Jun [DATE] Aug Sep Oct Nov Dec" at bounding box center [138, 247] width 57 height 22
click at [141, 245] on select "Jan Feb Mar Apr May Jun [DATE] Aug Sep Oct Nov Dec" at bounding box center [138, 247] width 57 height 22
select select "9"
click at [110, 236] on select "Jan Feb Mar Apr May Jun [DATE] Aug Sep Oct Nov Dec" at bounding box center [138, 247] width 57 height 22
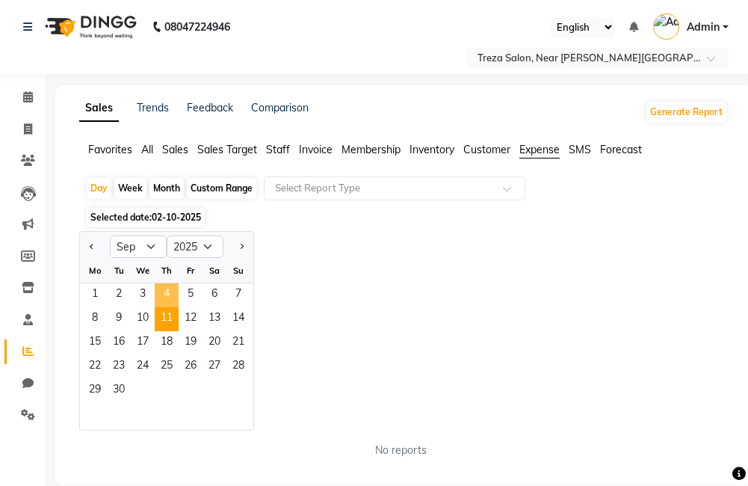
click at [167, 307] on span "11" at bounding box center [167, 319] width 24 height 24
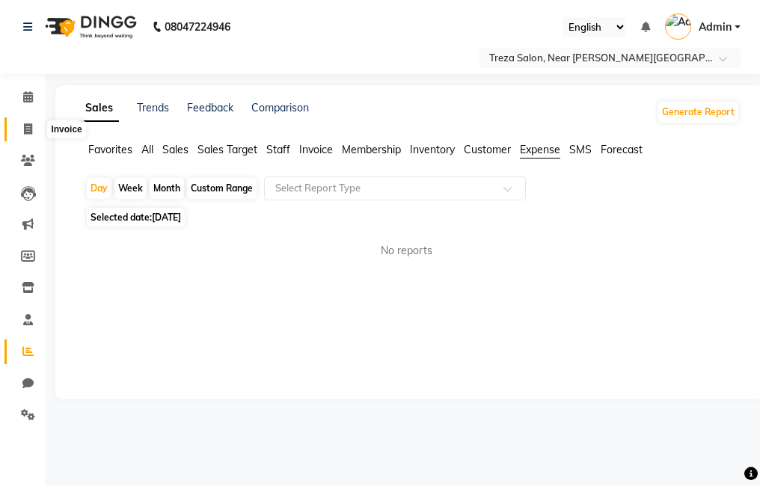
drag, startPoint x: 27, startPoint y: 132, endPoint x: 34, endPoint y: 137, distance: 8.1
click at [27, 132] on icon at bounding box center [28, 128] width 8 height 11
select select "service"
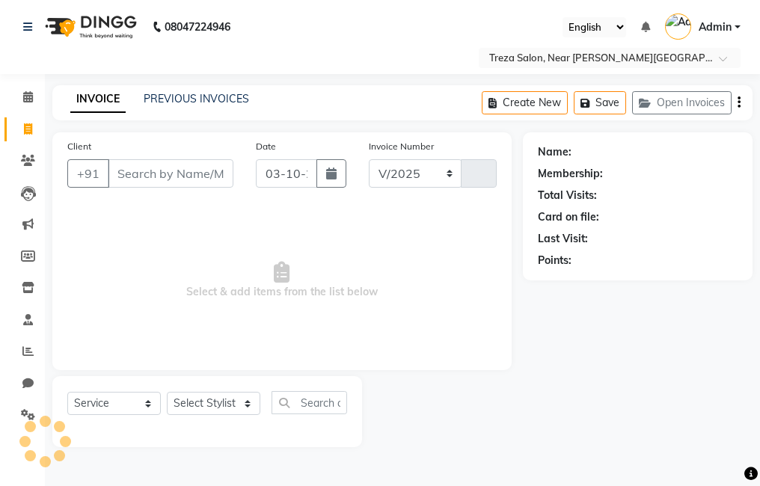
select select "7633"
type input "2992"
click at [217, 94] on link "PREVIOUS INVOICES" at bounding box center [196, 98] width 105 height 13
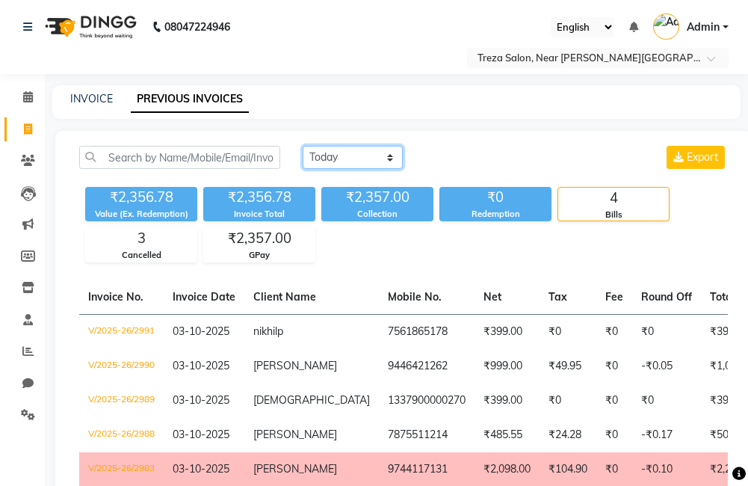
click at [349, 156] on select "[DATE] [DATE] Custom Range" at bounding box center [353, 157] width 100 height 23
select select "range"
click at [303, 146] on select "[DATE] [DATE] Custom Range" at bounding box center [353, 157] width 100 height 23
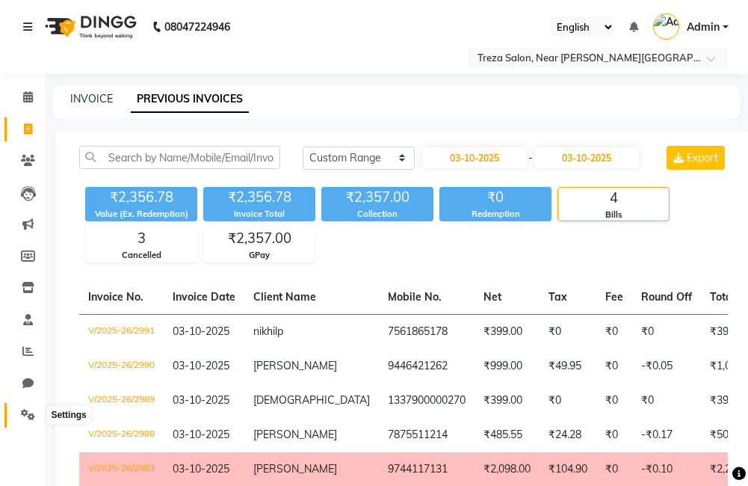
click at [25, 408] on span at bounding box center [28, 415] width 26 height 17
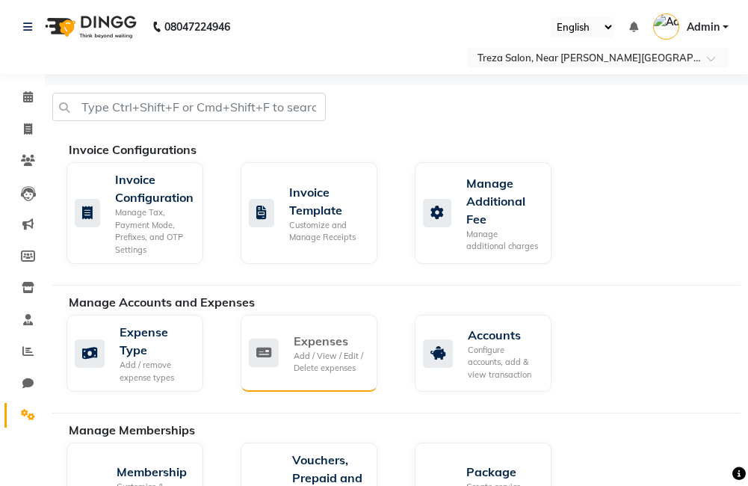
click at [253, 351] on icon at bounding box center [264, 353] width 30 height 28
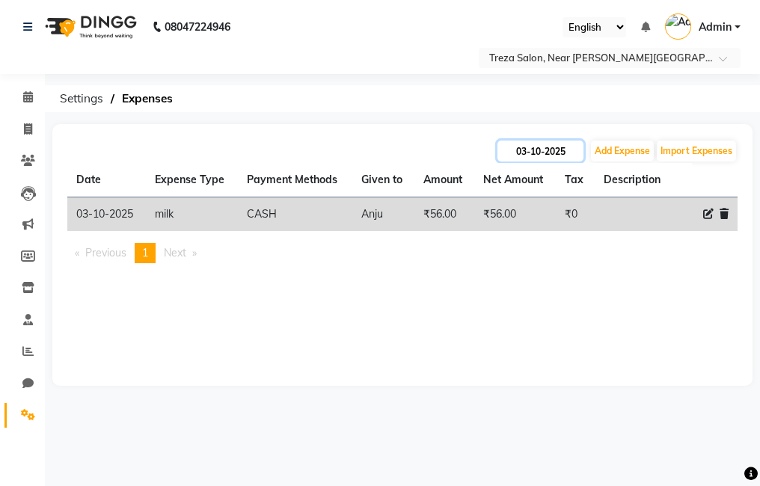
click at [547, 145] on input "03-10-2025" at bounding box center [540, 151] width 86 height 21
select select "10"
select select "2025"
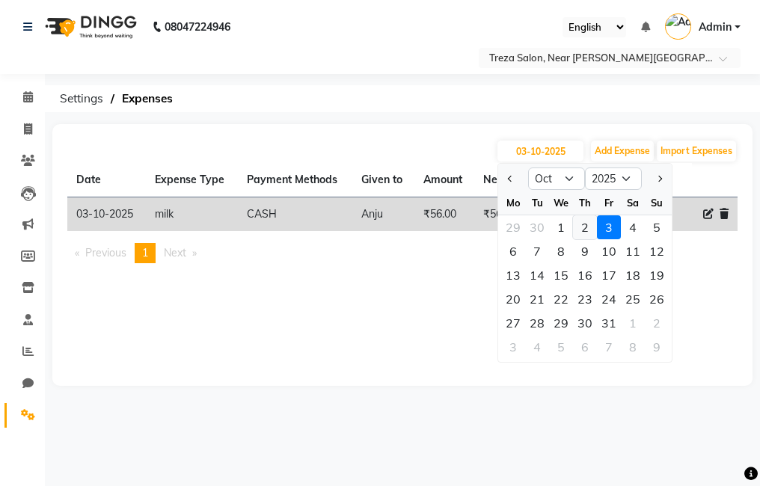
click at [588, 226] on div "2" at bounding box center [585, 227] width 24 height 24
type input "02-10-2025"
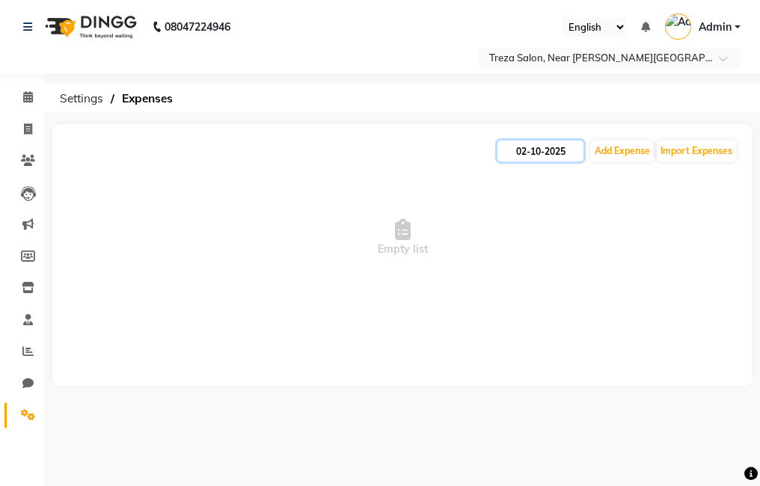
click at [554, 153] on input "02-10-2025" at bounding box center [540, 151] width 86 height 21
select select "10"
select select "2025"
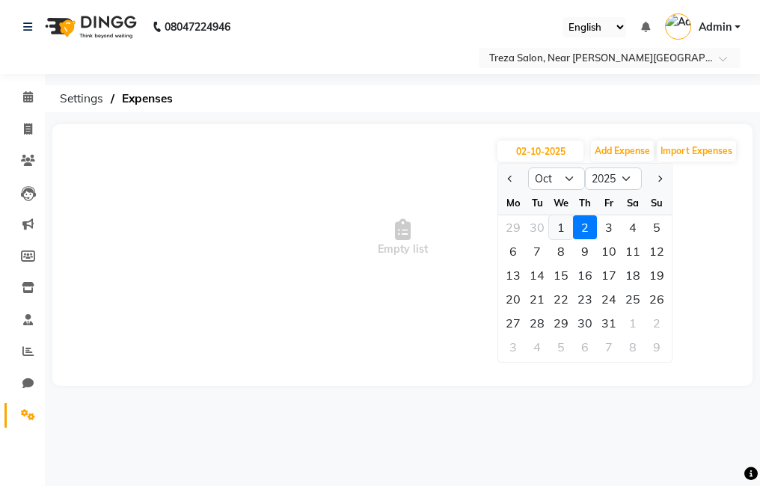
click at [562, 230] on div "1" at bounding box center [561, 227] width 24 height 24
type input "01-10-2025"
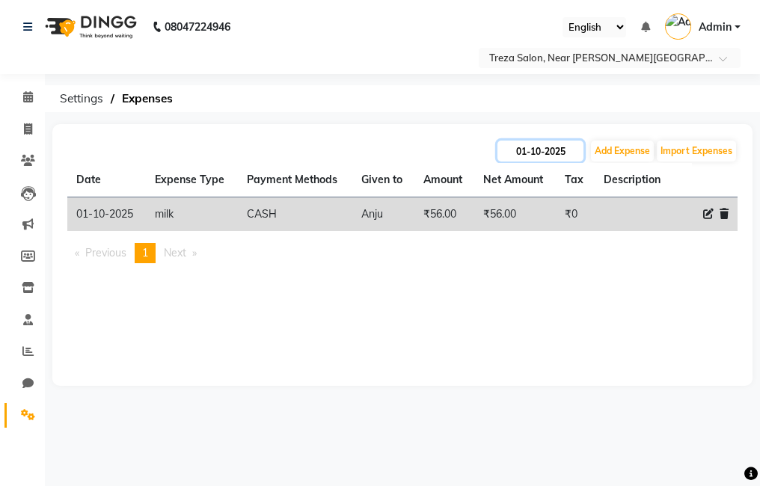
click at [566, 150] on input "01-10-2025" at bounding box center [540, 151] width 86 height 21
select select "10"
select select "2025"
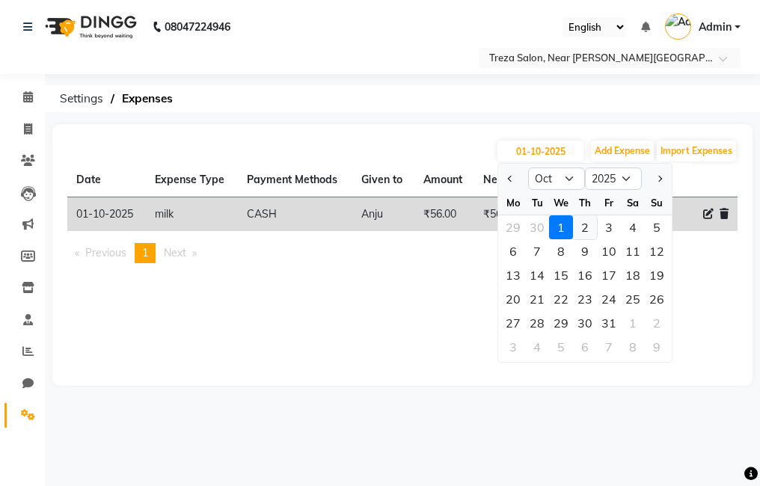
click at [588, 222] on div "2" at bounding box center [585, 227] width 24 height 24
type input "02-10-2025"
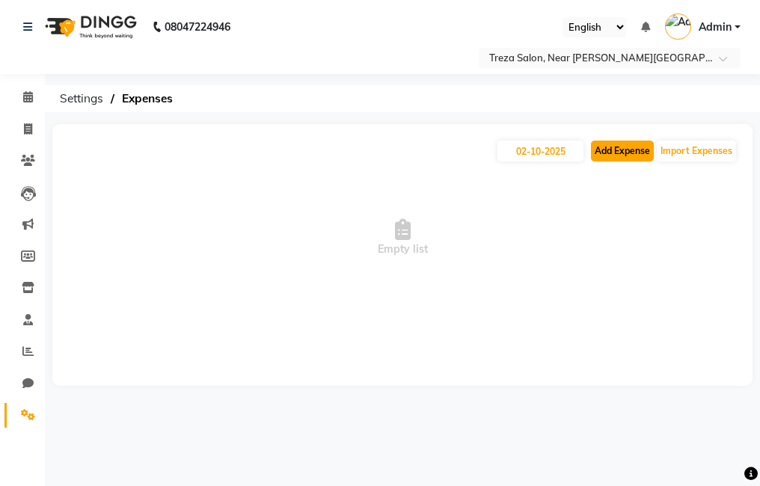
click at [611, 156] on button "Add Expense" at bounding box center [622, 151] width 63 height 21
select select "1"
select select "6763"
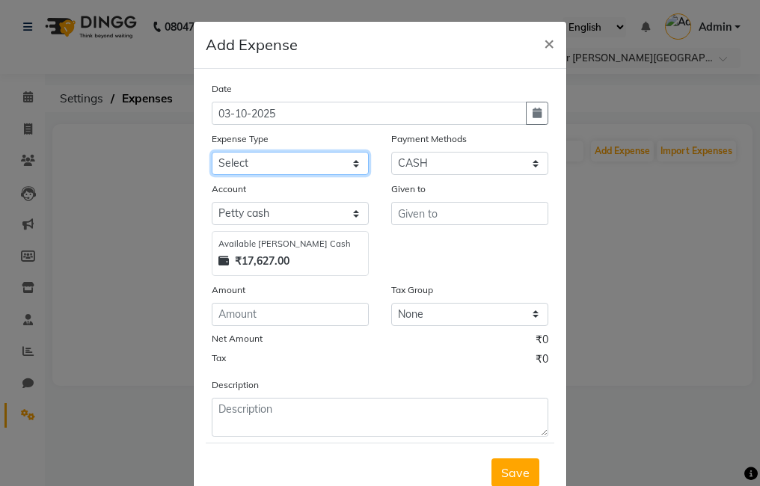
click at [284, 160] on select "Select Advance Salary Bank charges Car maintenance Cash transfer to bank Cash t…" at bounding box center [290, 163] width 157 height 23
select select "20381"
click at [212, 152] on select "Select Advance Salary Bank charges Car maintenance Cash transfer to bank Cash t…" at bounding box center [290, 163] width 157 height 23
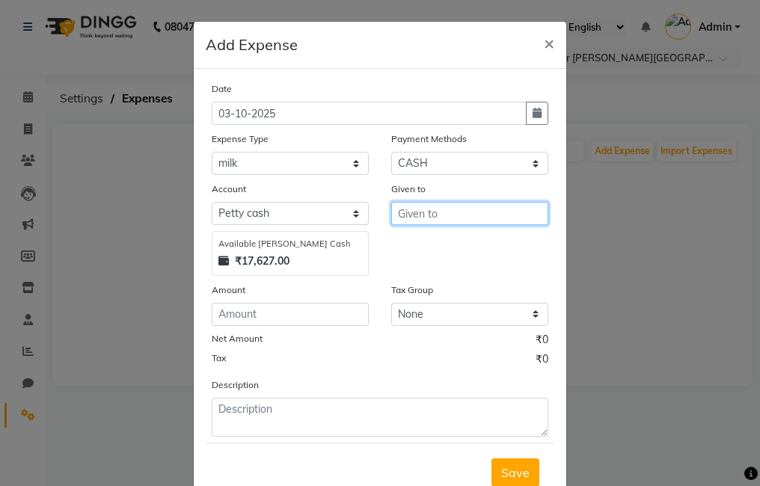
click at [421, 212] on input "text" at bounding box center [469, 213] width 157 height 23
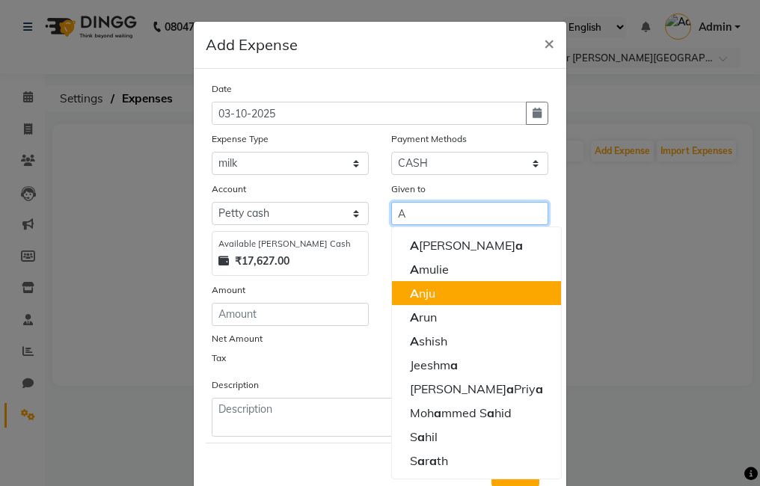
click at [440, 298] on button "A nju" at bounding box center [476, 293] width 169 height 24
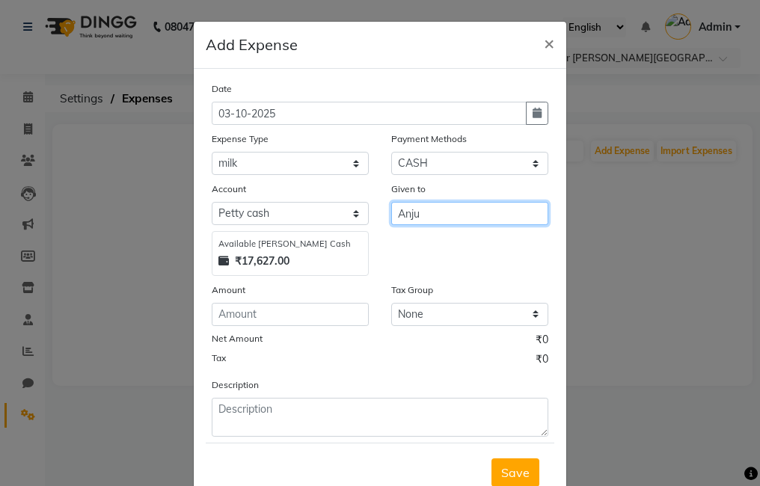
type input "Anju"
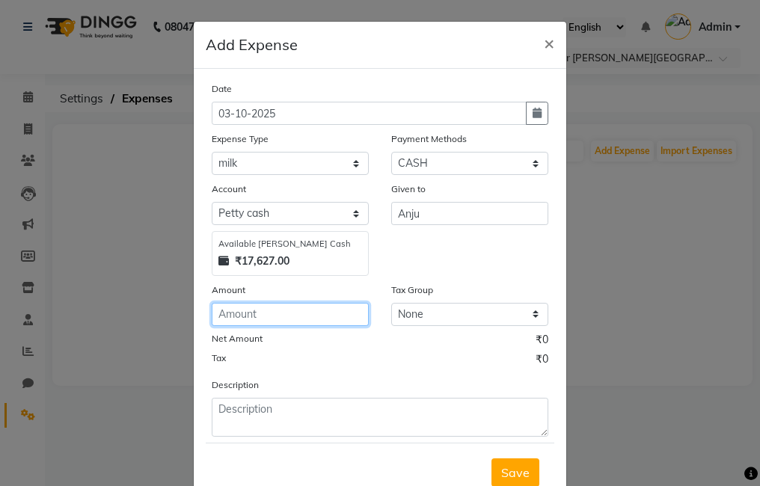
click at [347, 319] on input "number" at bounding box center [290, 314] width 157 height 23
type input "56"
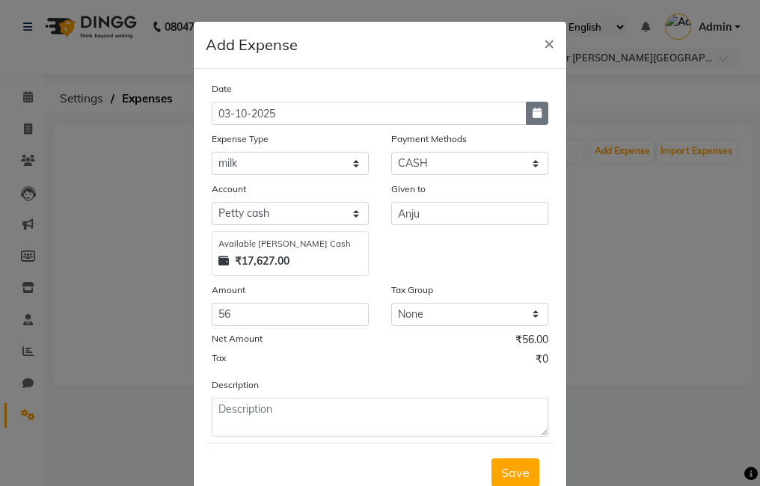
click at [538, 120] on button "button" at bounding box center [537, 113] width 22 height 23
select select "10"
select select "2025"
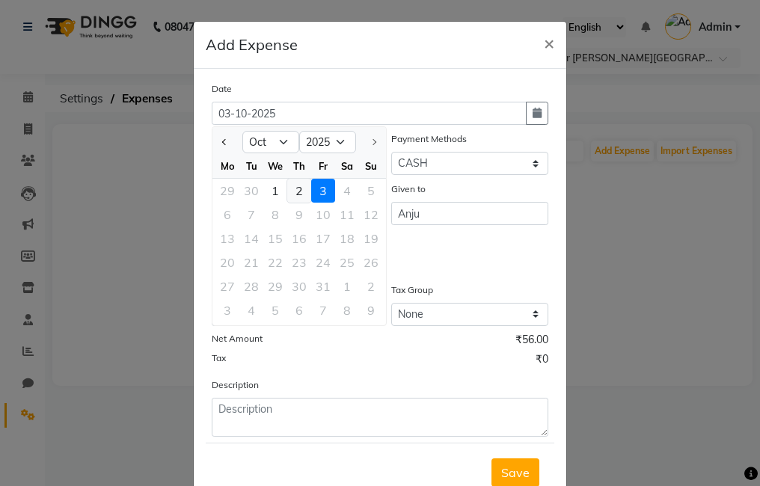
click at [295, 192] on div "2" at bounding box center [299, 191] width 24 height 24
type input "02-10-2025"
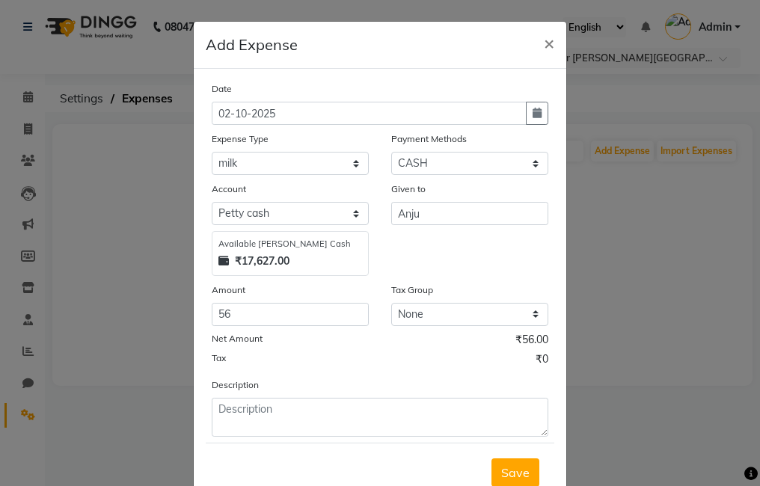
click at [454, 254] on div "Given to Anju" at bounding box center [469, 228] width 179 height 95
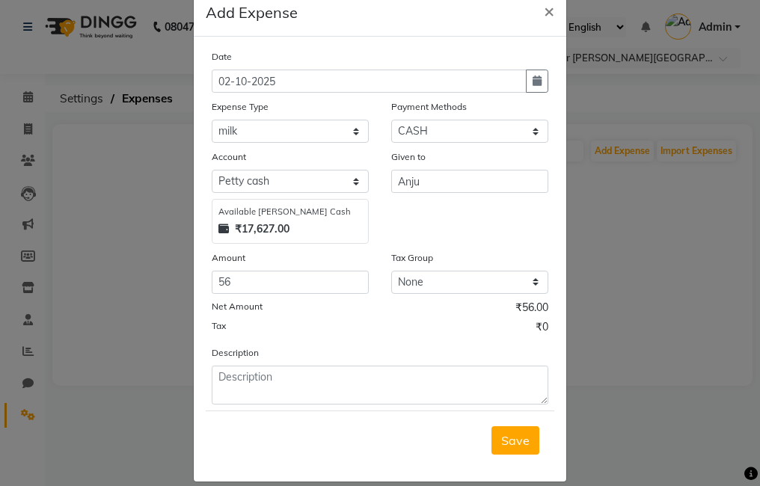
scroll to position [49, 0]
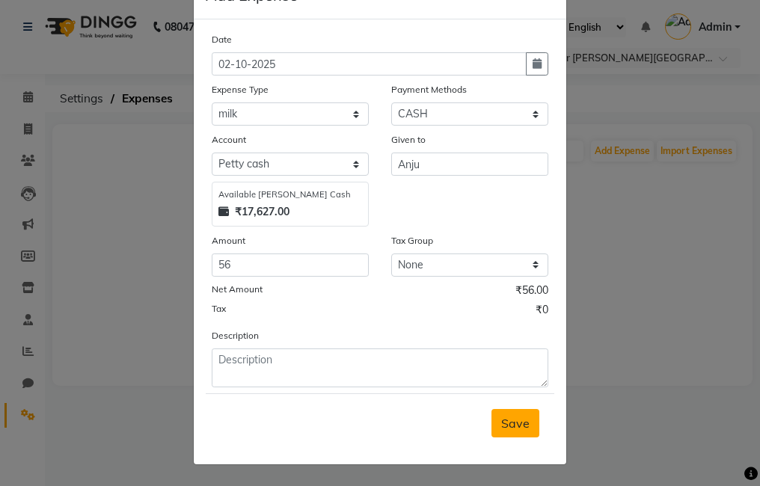
click at [501, 420] on span "Save" at bounding box center [515, 423] width 28 height 15
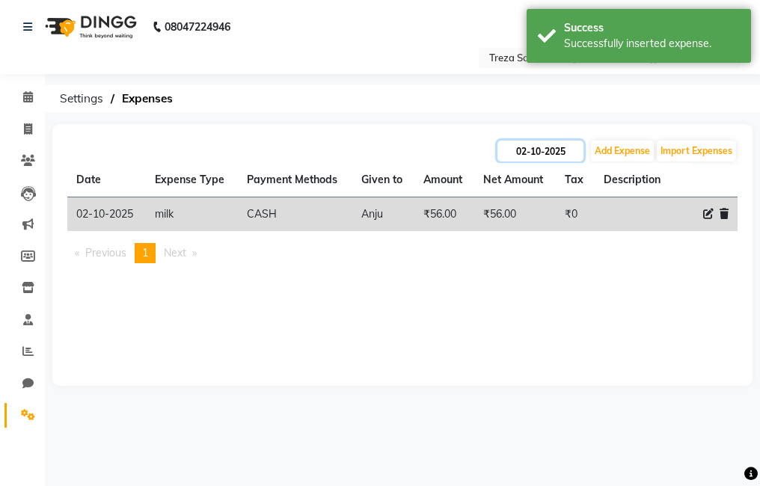
click at [561, 153] on input "02-10-2025" at bounding box center [540, 151] width 86 height 21
select select "10"
select select "2025"
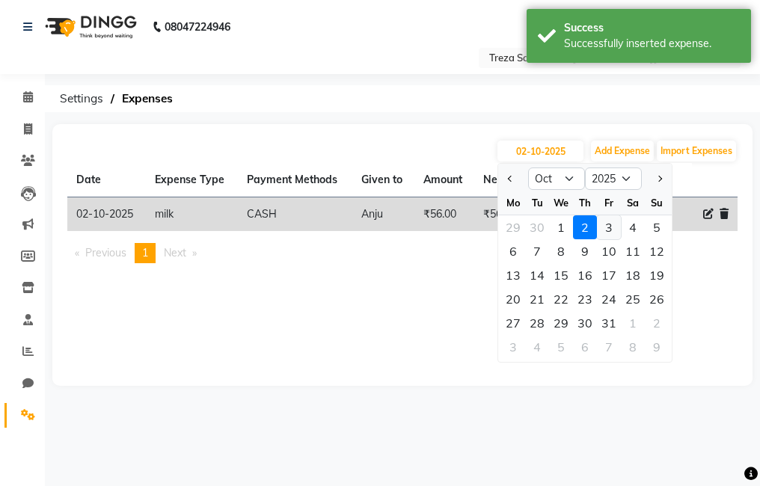
click at [603, 226] on div "3" at bounding box center [609, 227] width 24 height 24
type input "03-10-2025"
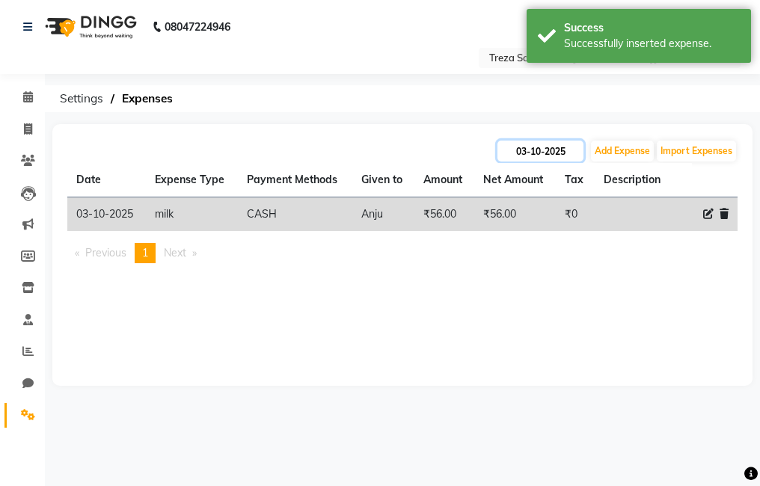
click at [548, 158] on input "03-10-2025" at bounding box center [540, 151] width 86 height 21
select select "10"
select select "2025"
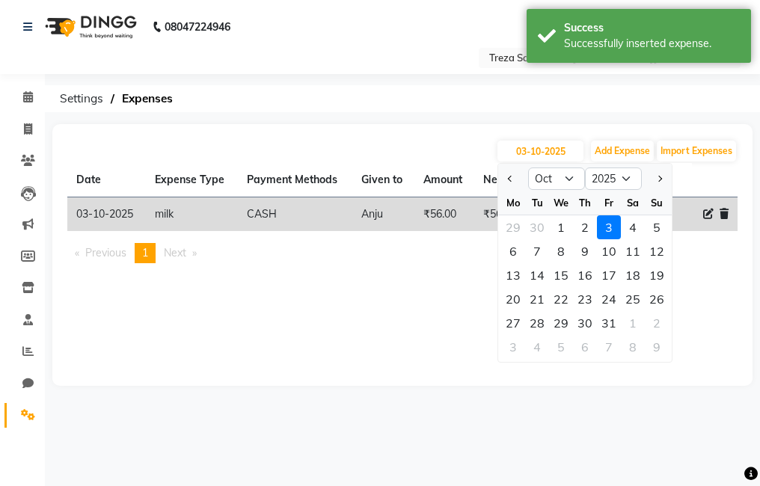
click at [605, 229] on div "3" at bounding box center [609, 227] width 24 height 24
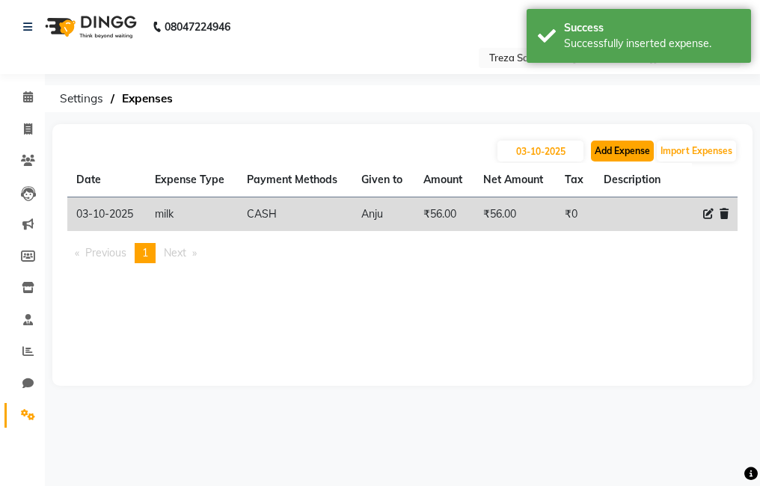
click at [609, 147] on button "Add Expense" at bounding box center [622, 151] width 63 height 21
select select "1"
select select "6763"
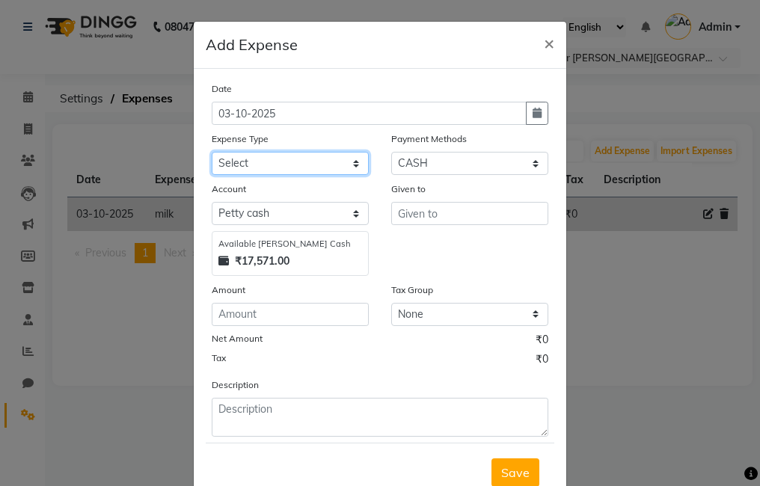
click at [292, 159] on select "Select Advance Salary Bank charges Car maintenance Cash transfer to bank Cash t…" at bounding box center [290, 163] width 157 height 23
select select "21321"
click at [212, 152] on select "Select Advance Salary Bank charges Car maintenance Cash transfer to bank Cash t…" at bounding box center [290, 163] width 157 height 23
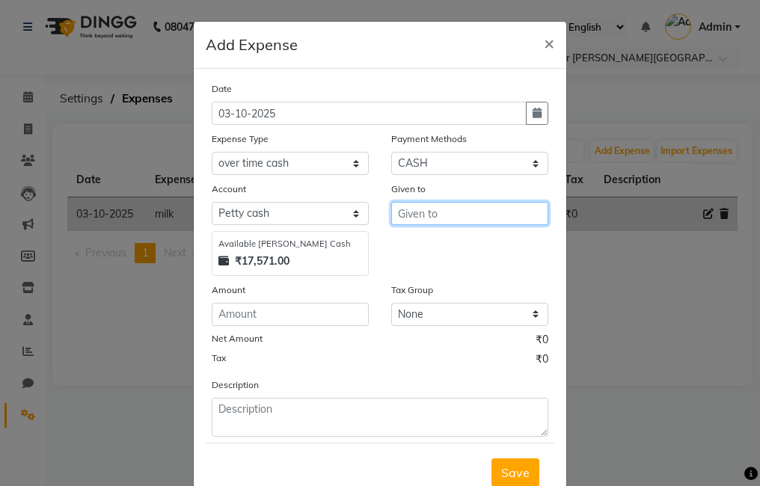
click at [394, 223] on input "text" at bounding box center [469, 213] width 157 height 23
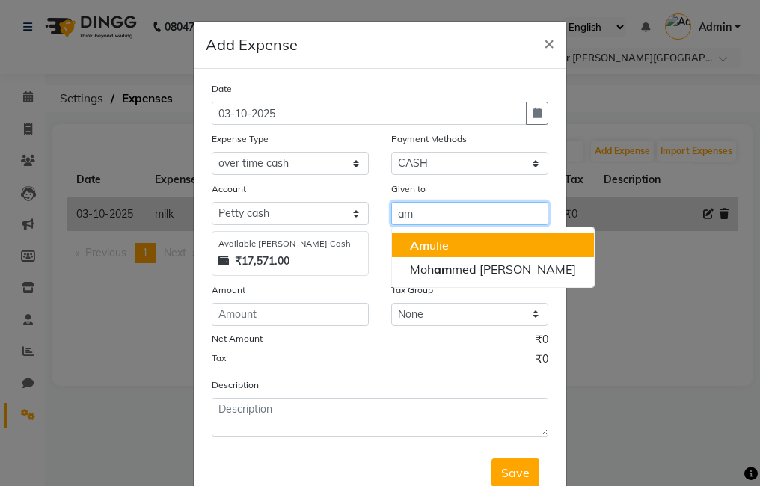
click at [436, 243] on ngb-highlight "Am ulie" at bounding box center [429, 245] width 39 height 15
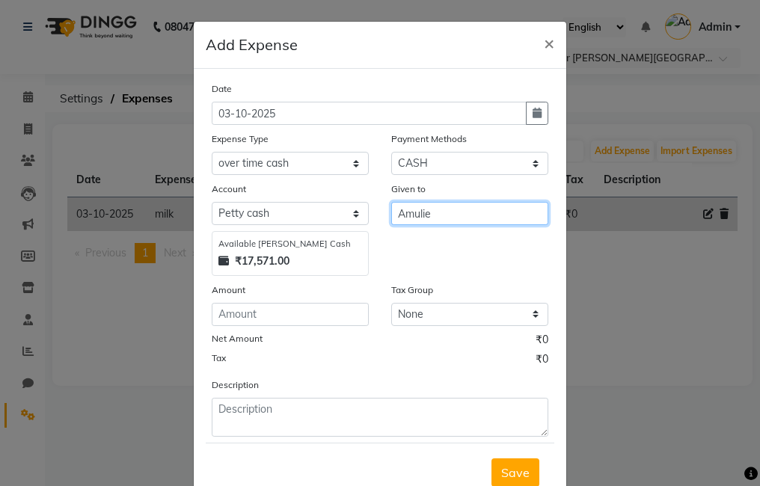
type input "Amulie"
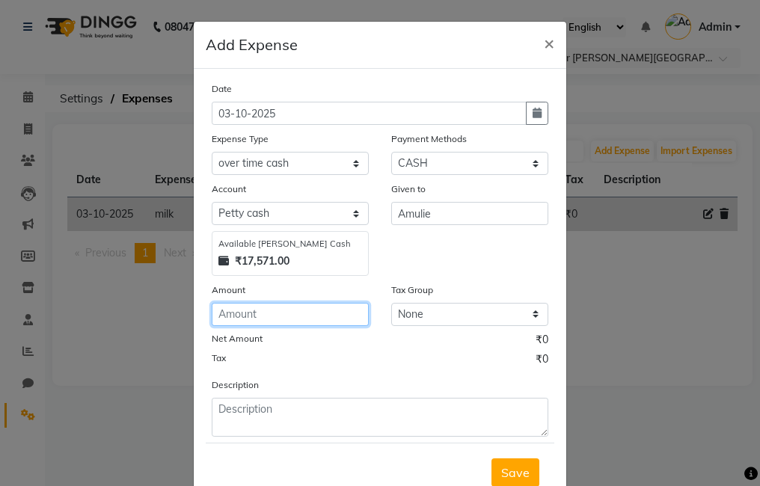
click at [297, 316] on input "number" at bounding box center [290, 314] width 157 height 23
type input "1000"
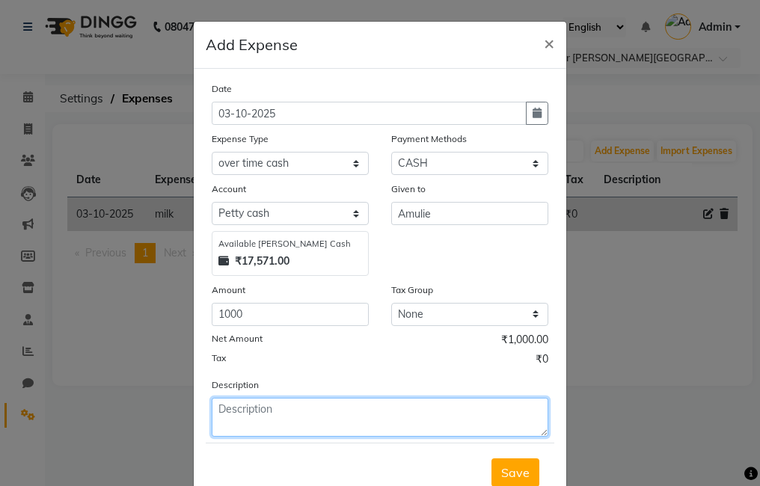
drag, startPoint x: 360, startPoint y: 403, endPoint x: 394, endPoint y: 366, distance: 50.3
click at [360, 404] on textarea at bounding box center [380, 417] width 336 height 39
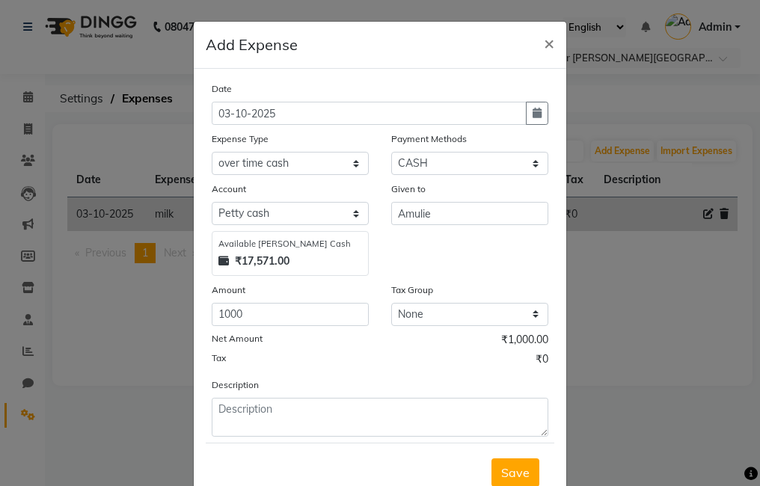
click at [444, 316] on div "Date [DATE] Expense Type Select Advance Salary Bank charges Car maintenance Cas…" at bounding box center [380, 259] width 336 height 356
click at [471, 261] on div "Given to Amulie" at bounding box center [469, 228] width 179 height 95
drag, startPoint x: 471, startPoint y: 261, endPoint x: 462, endPoint y: 277, distance: 18.7
click at [465, 276] on div "Date [DATE] Expense Type Select Advance Salary Bank charges Car maintenance Cas…" at bounding box center [380, 259] width 336 height 356
click at [323, 384] on div "Description" at bounding box center [379, 407] width 359 height 60
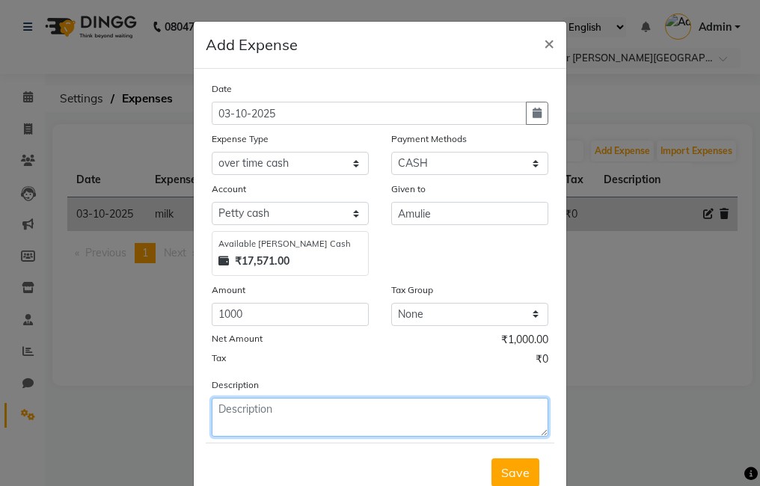
click at [307, 421] on textarea at bounding box center [380, 417] width 336 height 39
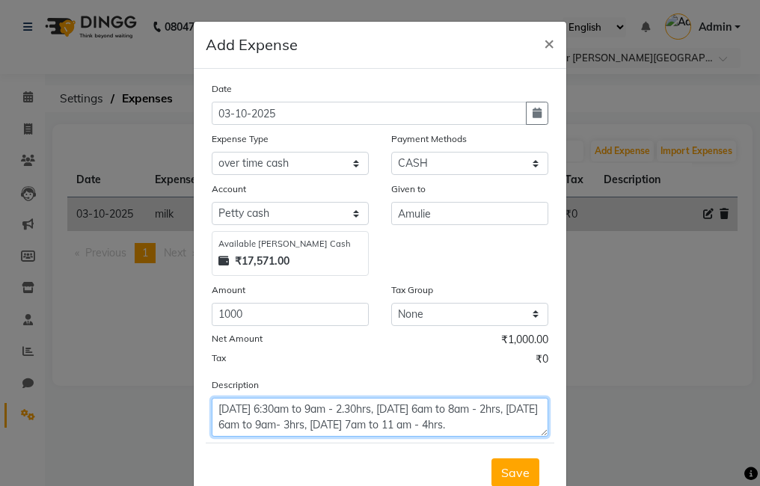
type textarea "[DATE] 6:30am to 9am - 2.30hrs, [DATE] 6am to 8am - 2hrs, [DATE] 6am to 9am- 3h…"
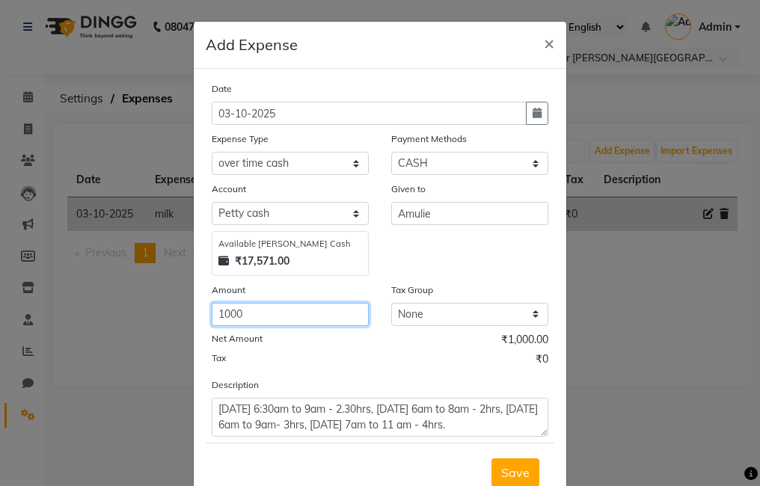
click at [330, 318] on input "1000" at bounding box center [290, 314] width 157 height 23
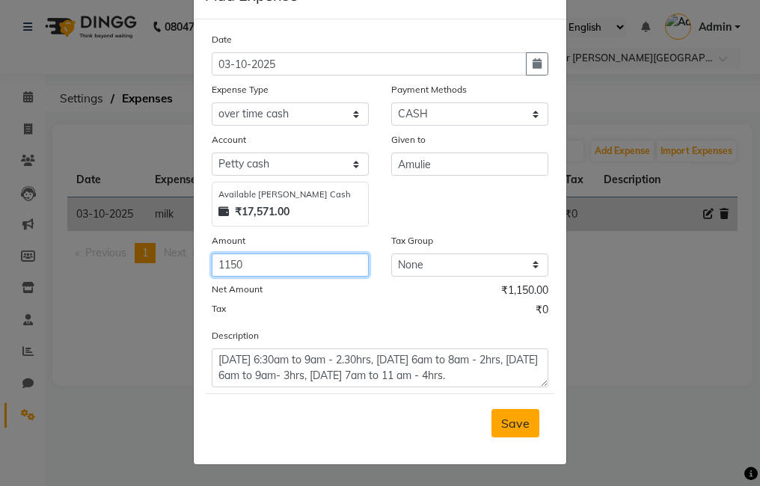
type input "1150"
click at [519, 419] on span "Save" at bounding box center [515, 423] width 28 height 15
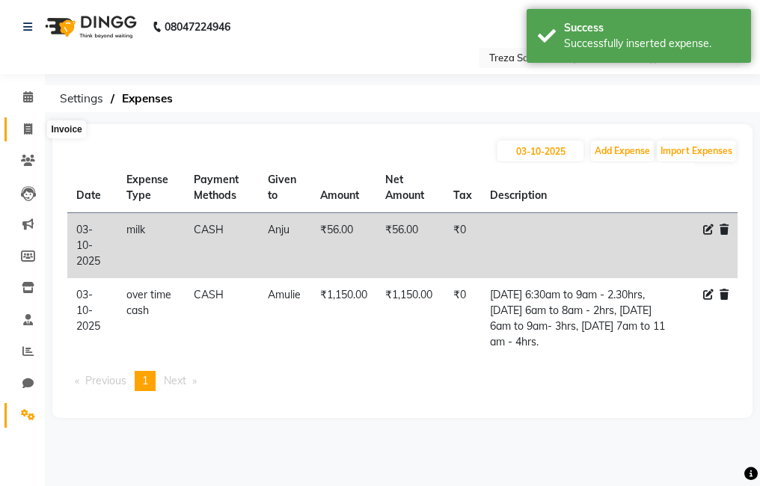
click at [22, 132] on span at bounding box center [28, 129] width 26 height 17
select select "7633"
select select "service"
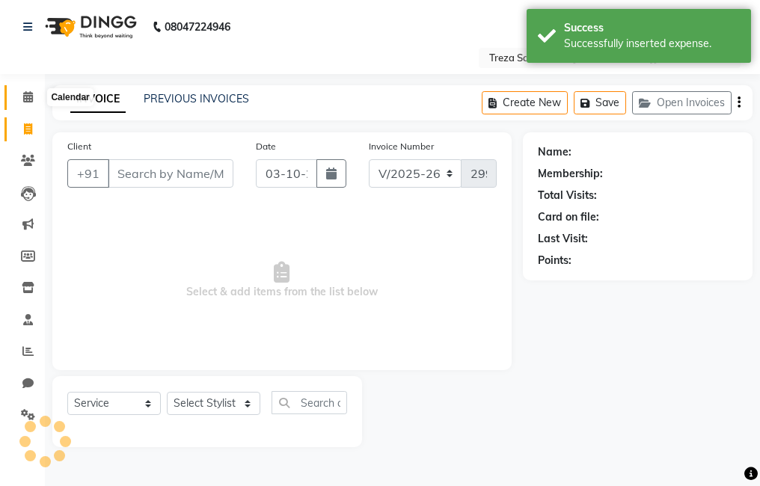
click at [31, 95] on icon at bounding box center [28, 96] width 10 height 11
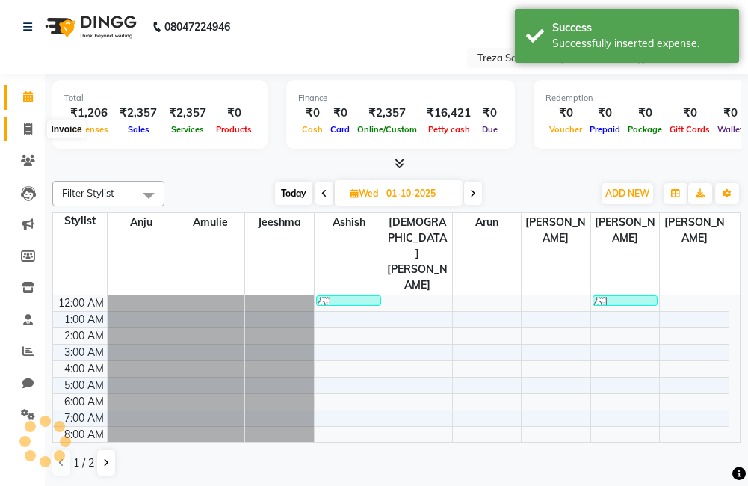
click at [26, 124] on icon at bounding box center [28, 128] width 8 height 11
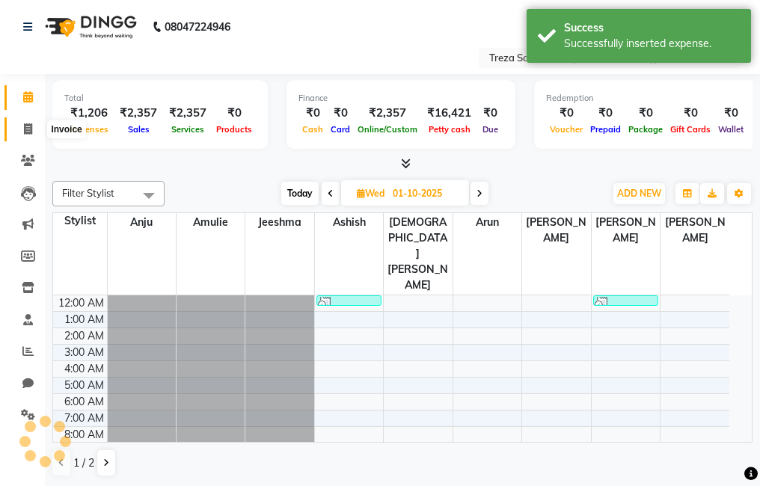
select select "service"
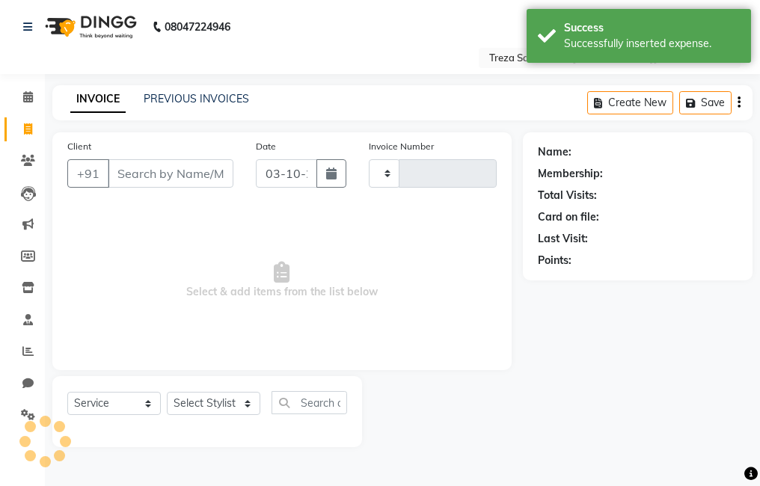
type input "2992"
select select "7633"
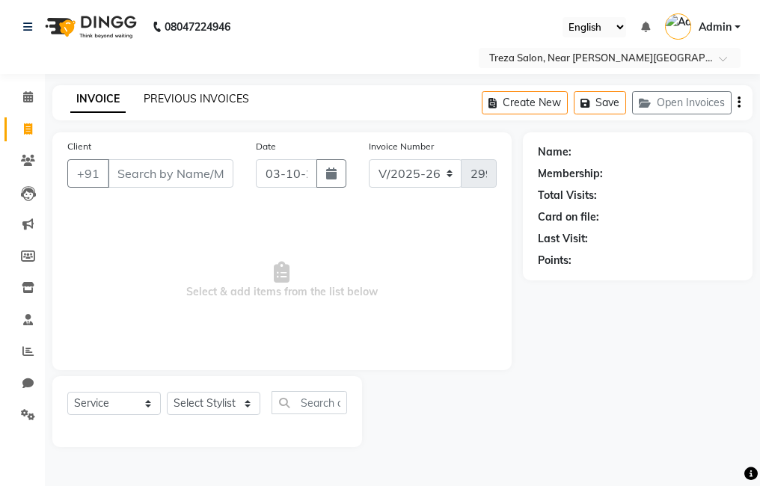
click at [206, 100] on link "PREVIOUS INVOICES" at bounding box center [196, 98] width 105 height 13
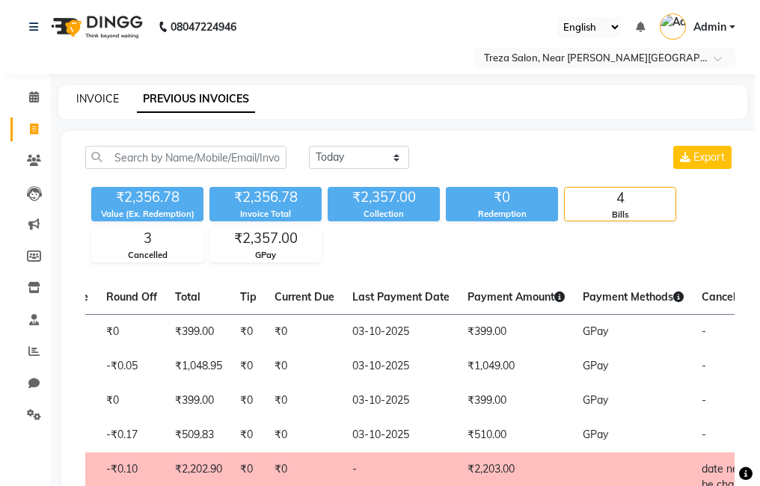
scroll to position [0, 542]
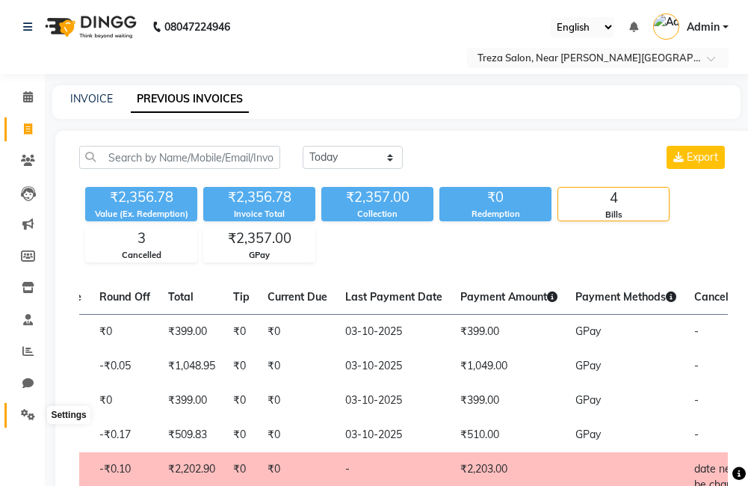
click at [24, 417] on icon at bounding box center [28, 414] width 14 height 11
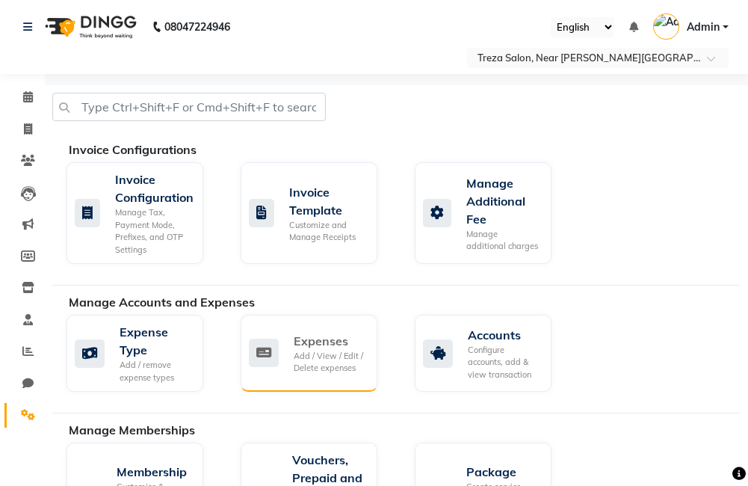
click at [297, 385] on div "Expenses Add / View / Edit / Delete expenses" at bounding box center [309, 353] width 137 height 77
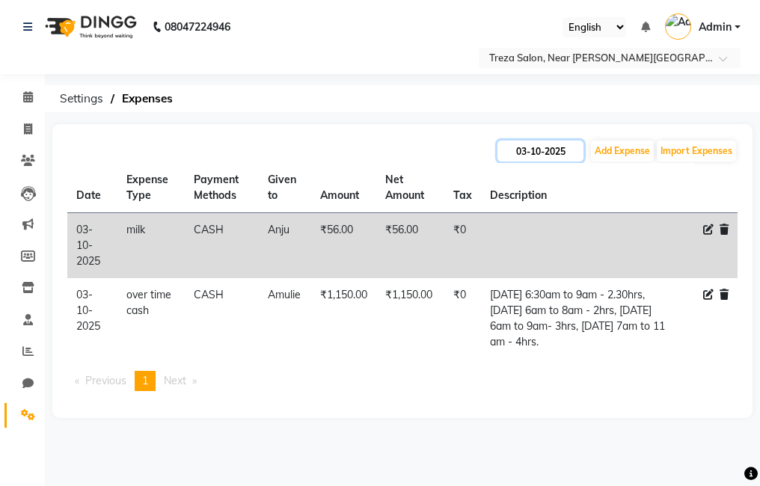
click at [529, 150] on input "03-10-2025" at bounding box center [540, 151] width 86 height 21
select select "10"
select select "2025"
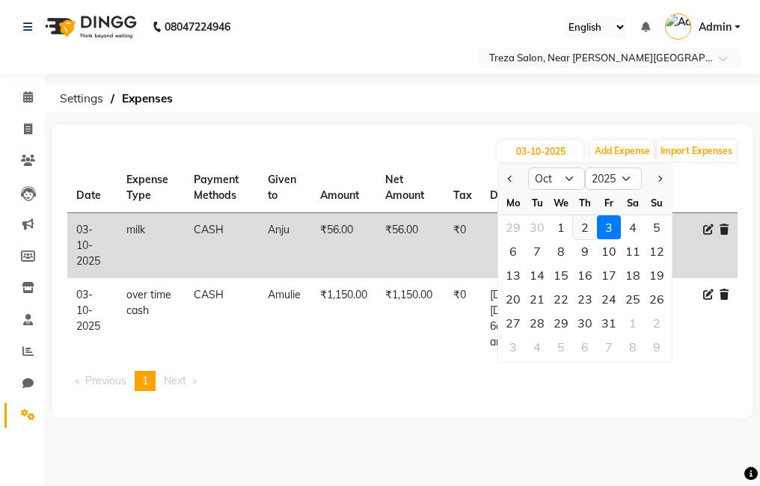
click at [588, 228] on div "2" at bounding box center [585, 227] width 24 height 24
type input "02-10-2025"
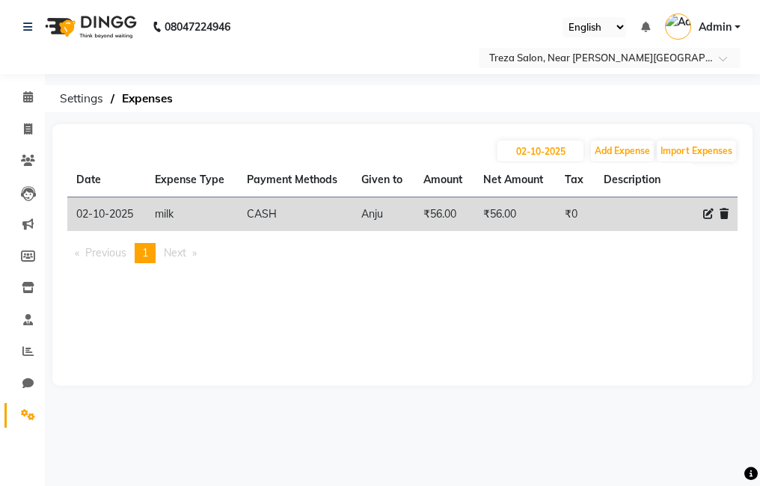
click at [540, 162] on div "[DATE] Add Expense Import Expenses" at bounding box center [402, 151] width 670 height 24
click at [539, 160] on input "02-10-2025" at bounding box center [540, 151] width 86 height 21
select select "10"
select select "2025"
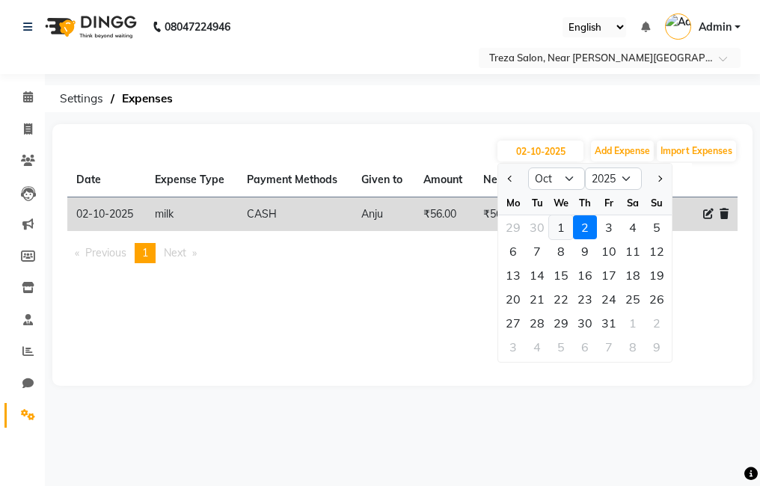
click at [562, 230] on div "1" at bounding box center [561, 227] width 24 height 24
type input "01-10-2025"
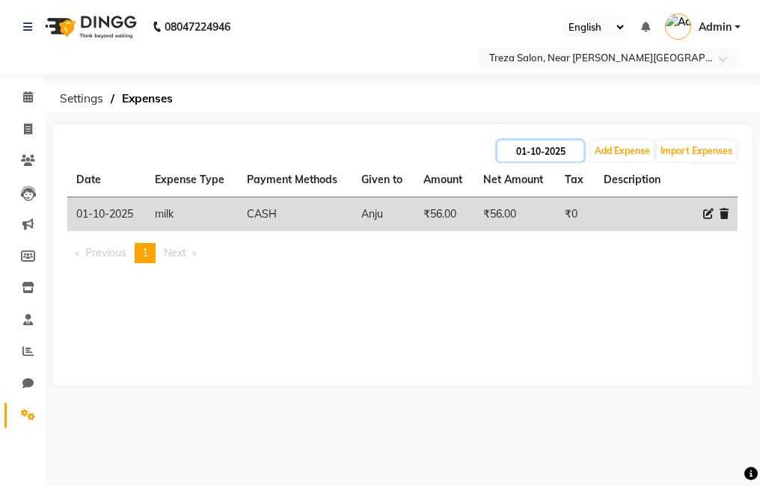
click at [547, 158] on input "01-10-2025" at bounding box center [540, 151] width 86 height 21
select select "10"
select select "2025"
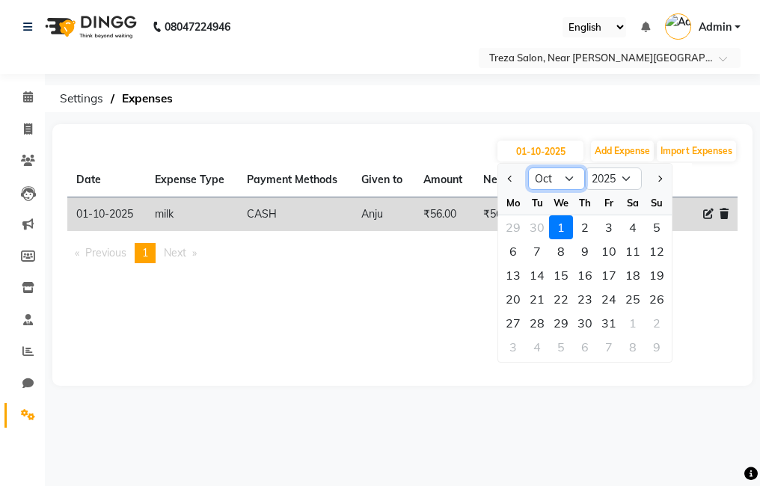
click at [553, 181] on select "Jan Feb Mar Apr May Jun [DATE] Aug Sep Oct Nov Dec" at bounding box center [556, 178] width 57 height 22
select select "9"
click at [528, 167] on select "Jan Feb Mar Apr May Jun [DATE] Aug Sep Oct Nov Dec" at bounding box center [556, 178] width 57 height 22
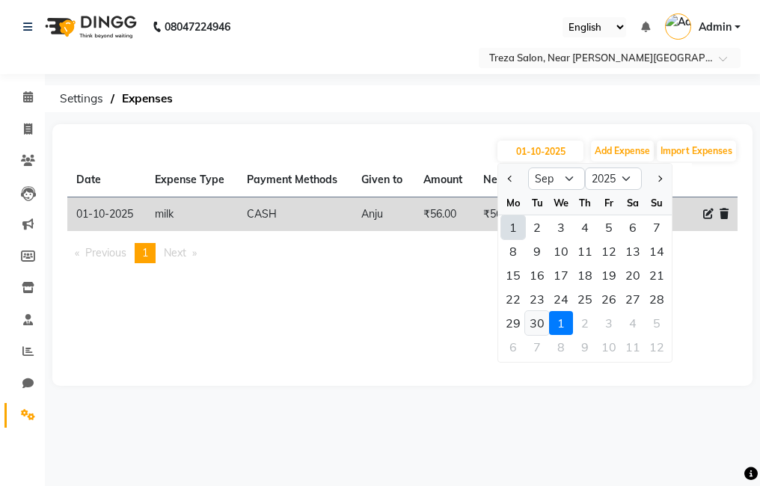
click at [545, 319] on div "30" at bounding box center [537, 323] width 24 height 24
type input "[DATE]"
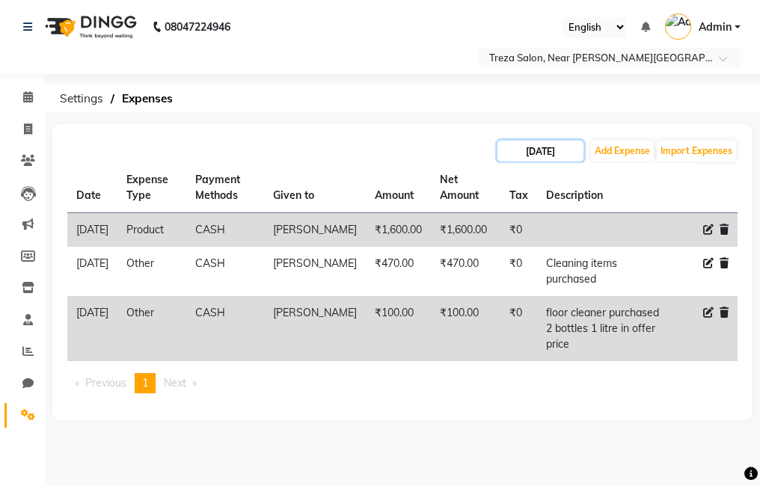
click at [535, 153] on input "[DATE]" at bounding box center [540, 151] width 86 height 21
select select "9"
select select "2025"
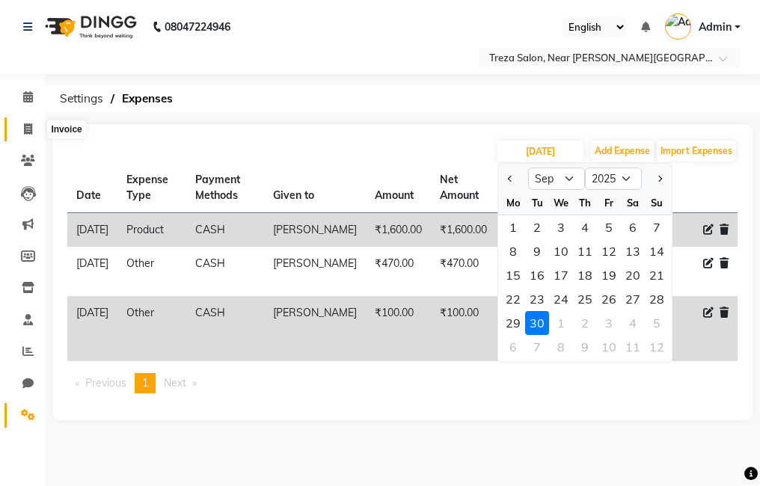
click at [31, 128] on icon at bounding box center [28, 128] width 8 height 11
select select "service"
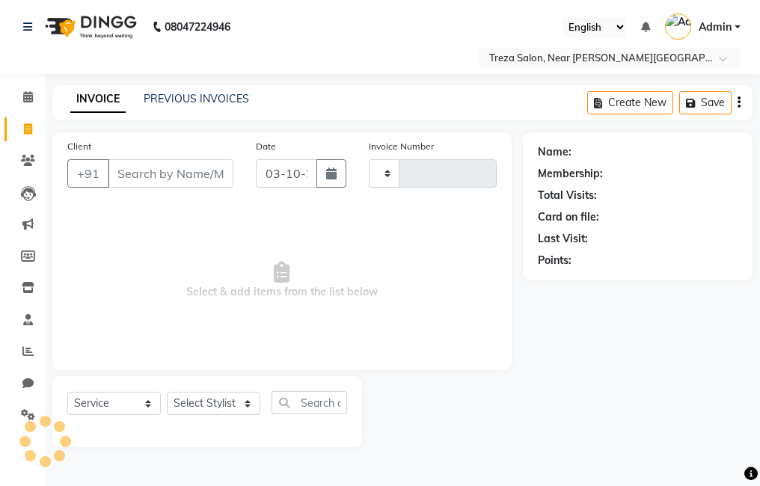
type input "2992"
select select "7633"
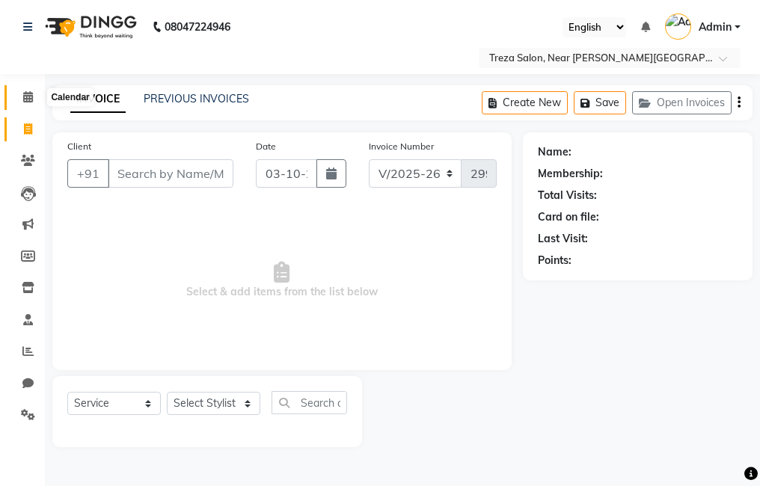
drag, startPoint x: 28, startPoint y: 99, endPoint x: 23, endPoint y: 124, distance: 25.1
click at [25, 99] on icon at bounding box center [28, 96] width 10 height 11
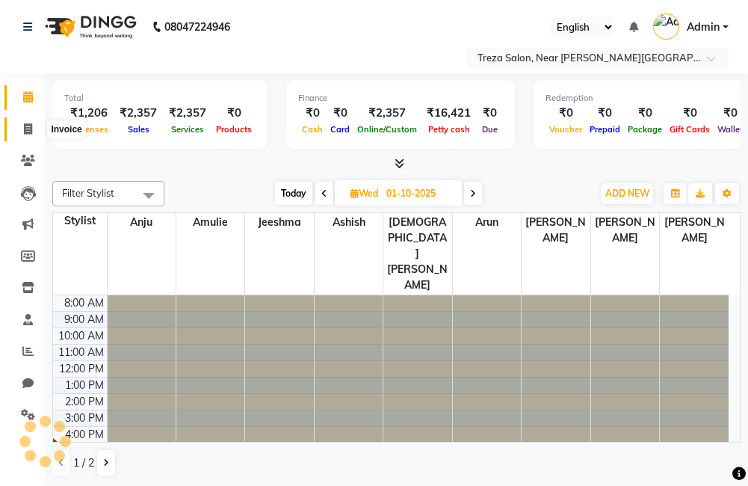
click at [25, 130] on icon at bounding box center [28, 128] width 8 height 11
select select "service"
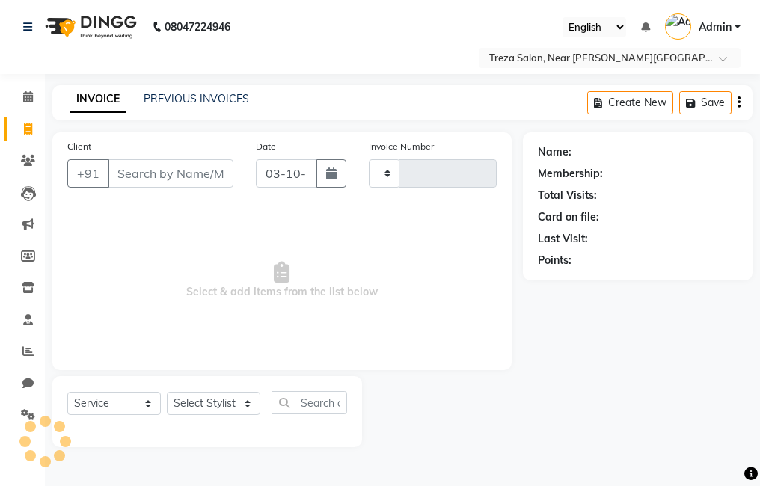
type input "2992"
select select "7633"
